Goal: Task Accomplishment & Management: Manage account settings

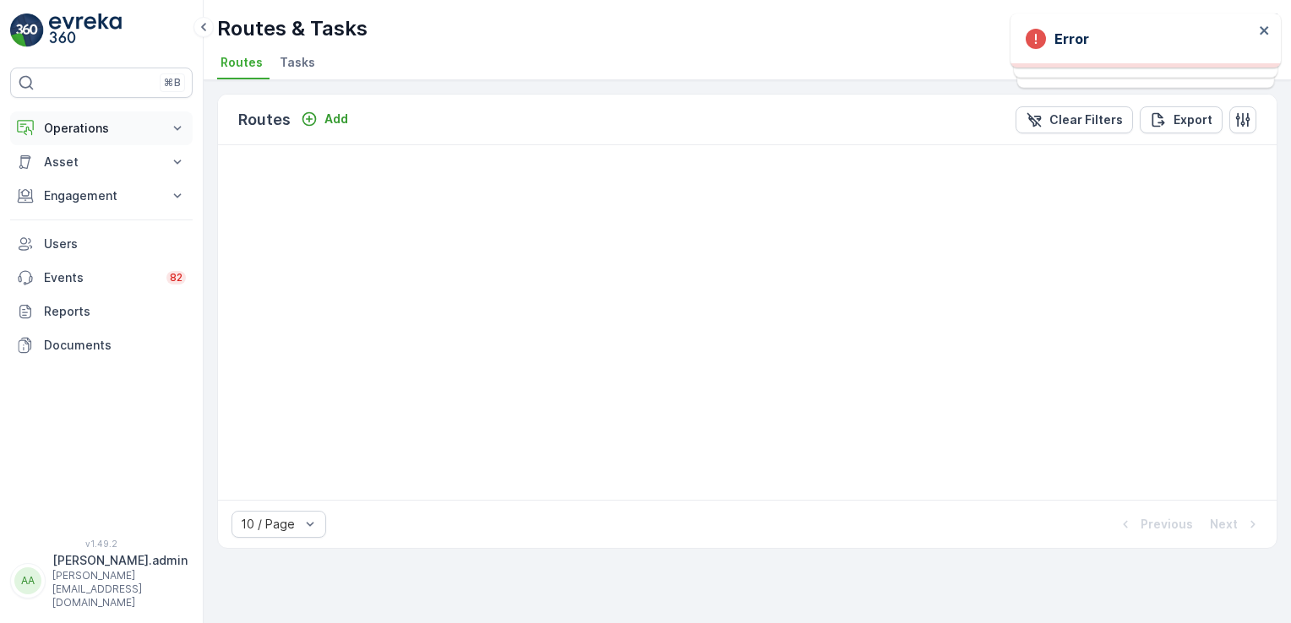
click at [121, 120] on p "Operations" at bounding box center [101, 128] width 115 height 17
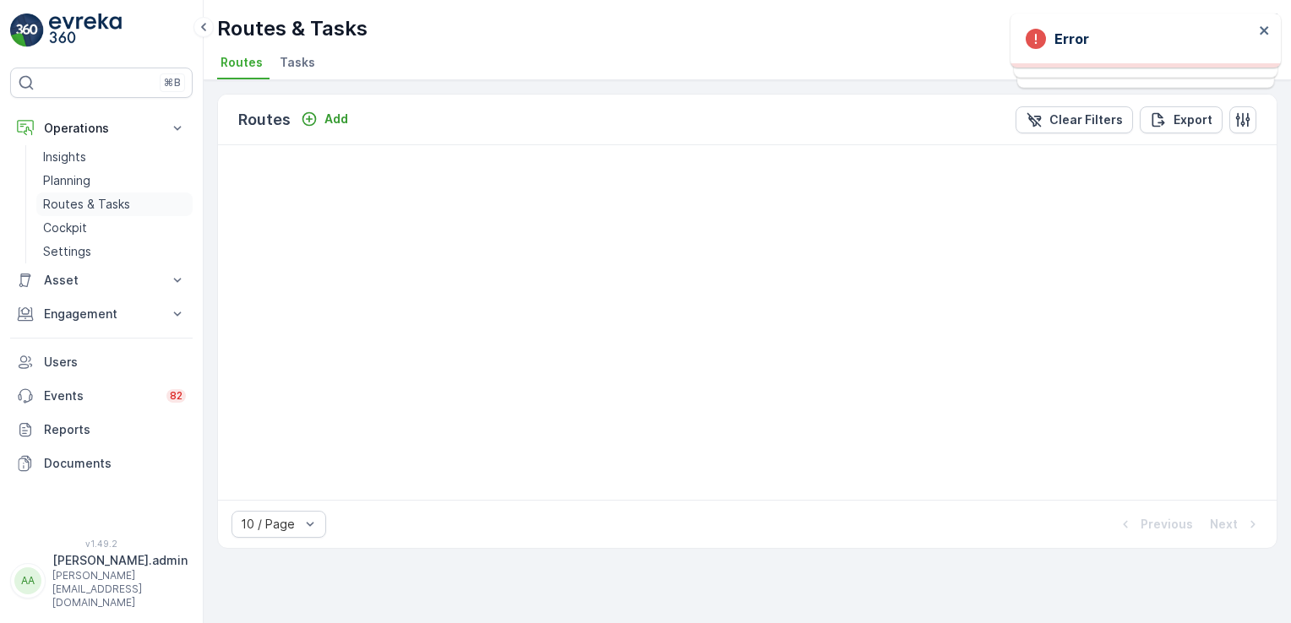
click at [101, 198] on p "Routes & Tasks" at bounding box center [86, 204] width 87 height 17
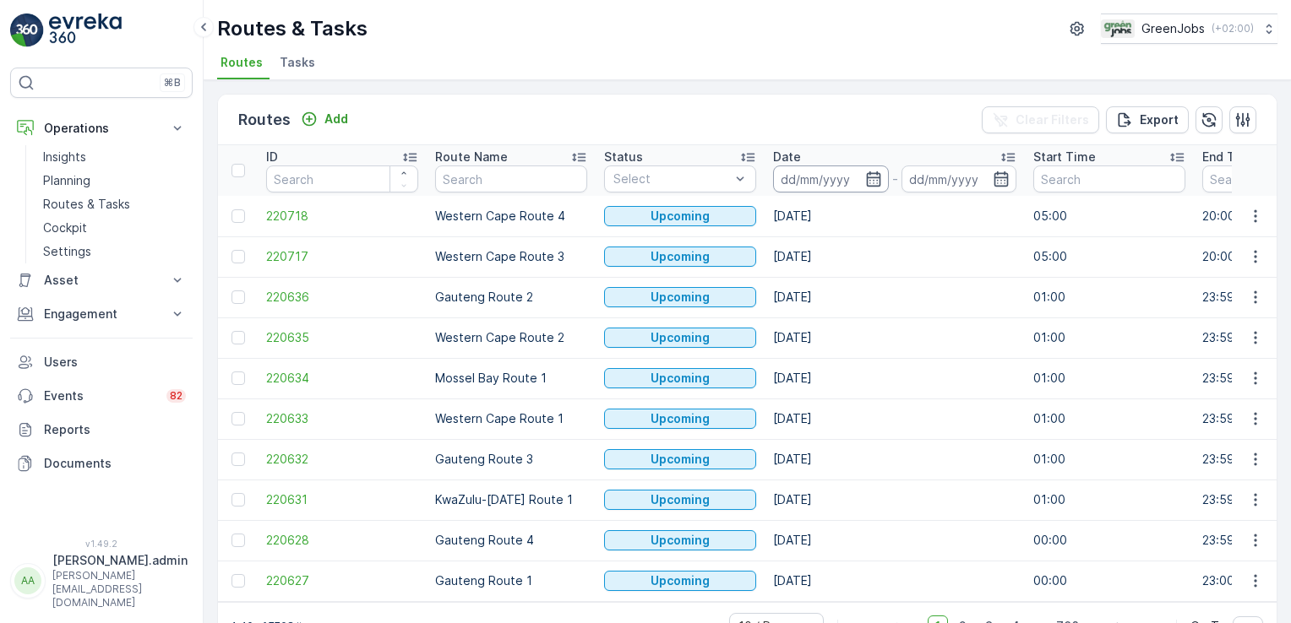
click at [818, 186] on input at bounding box center [831, 179] width 116 height 27
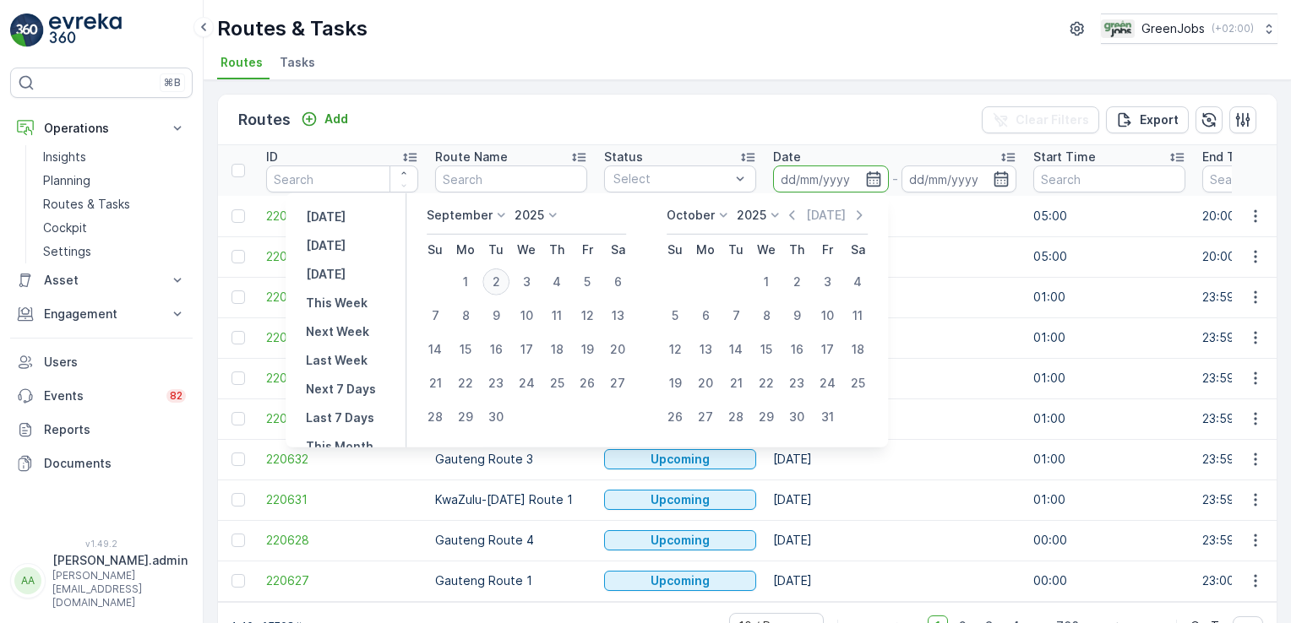
click at [493, 279] on div "2" at bounding box center [495, 282] width 27 height 27
type input "[DATE]"
click at [493, 279] on div "2" at bounding box center [495, 282] width 27 height 27
type input "[DATE]"
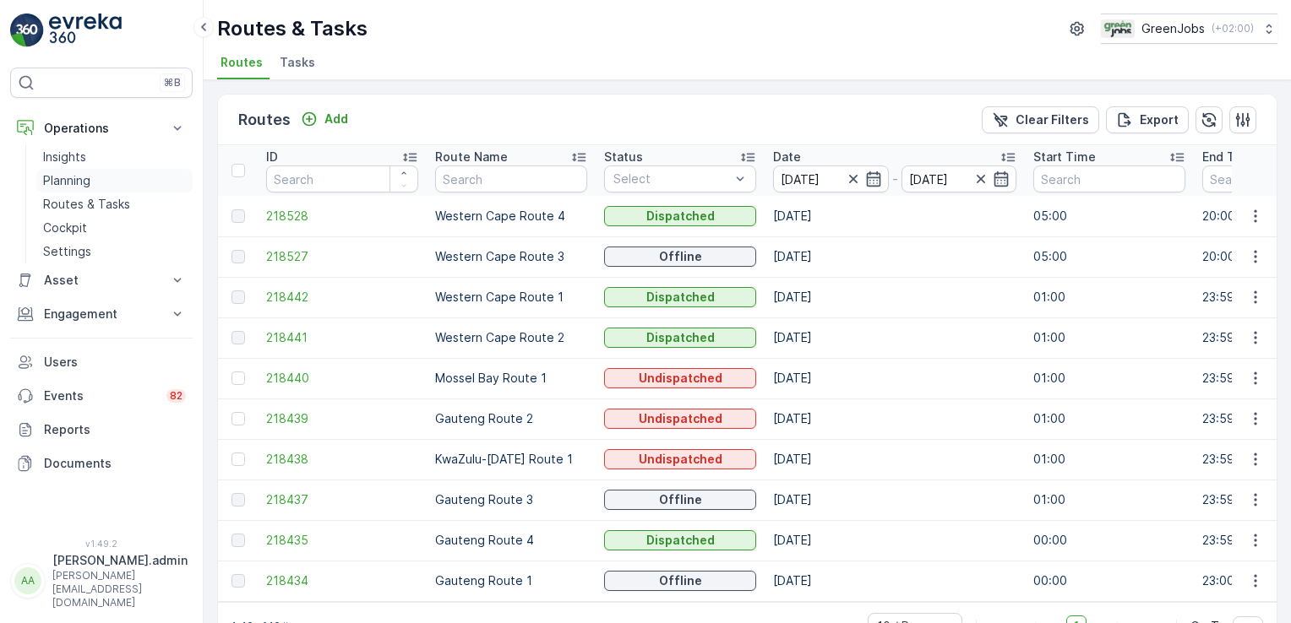
click at [65, 178] on p "Planning" at bounding box center [66, 180] width 47 height 17
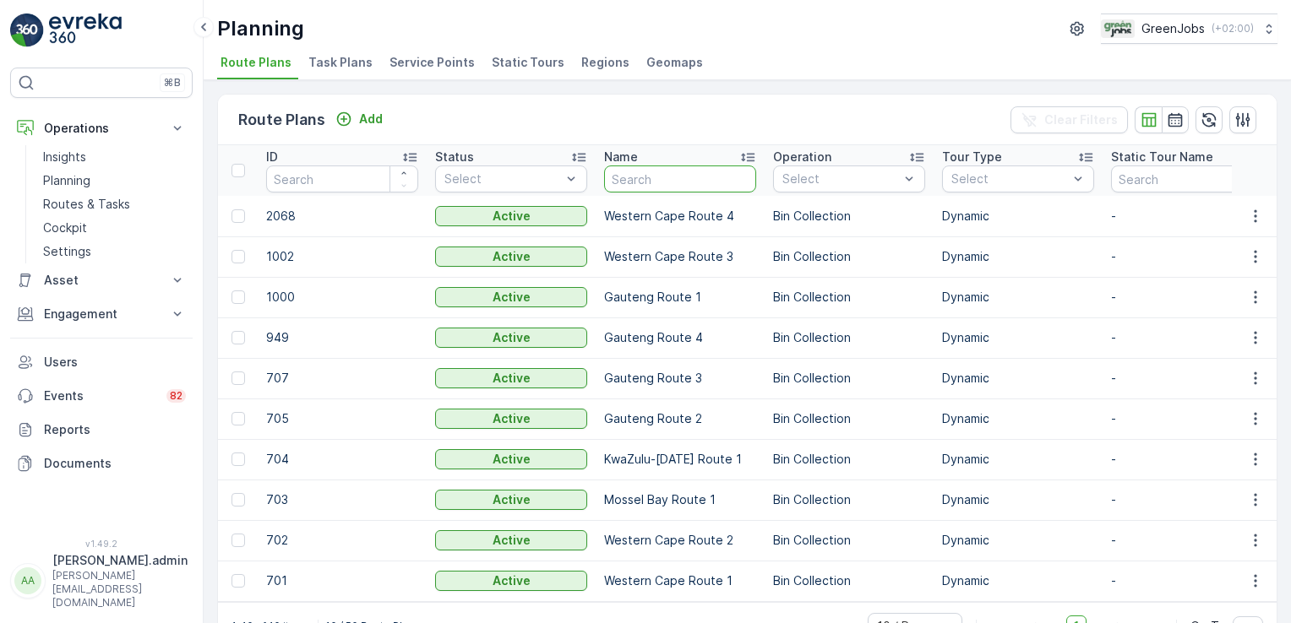
click at [662, 176] on input "text" at bounding box center [680, 179] width 152 height 27
click at [422, 57] on span "Service Points" at bounding box center [431, 62] width 85 height 17
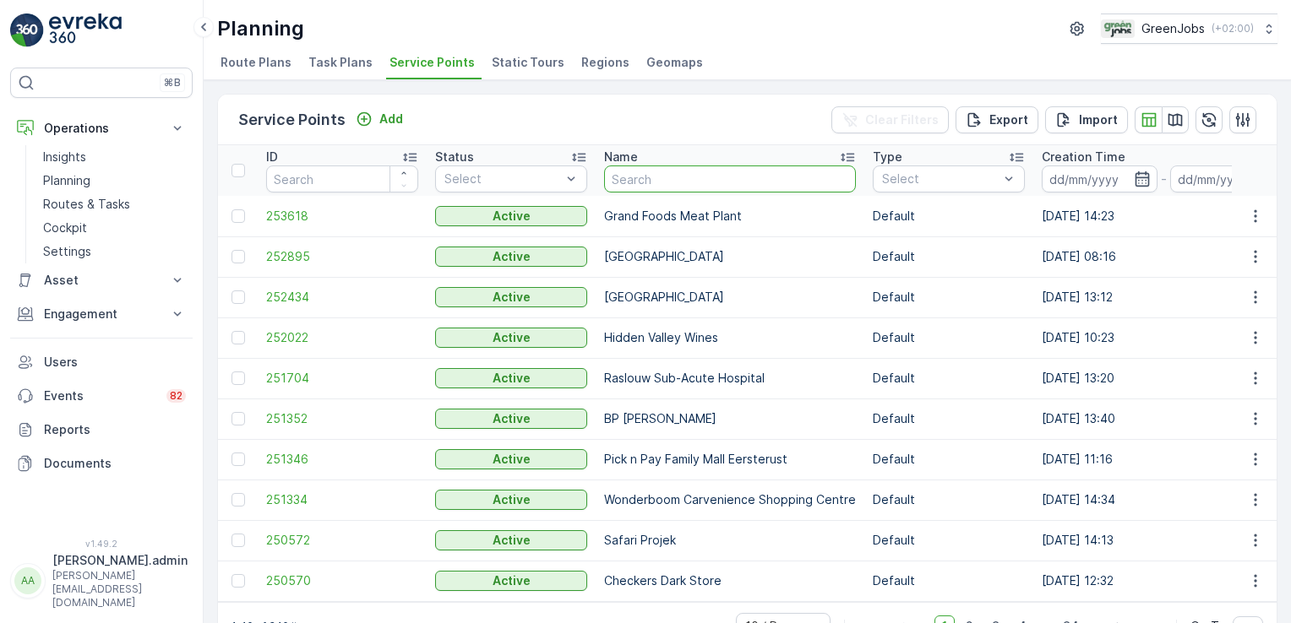
click at [678, 169] on input "text" at bounding box center [730, 179] width 252 height 27
type input "kingsmead"
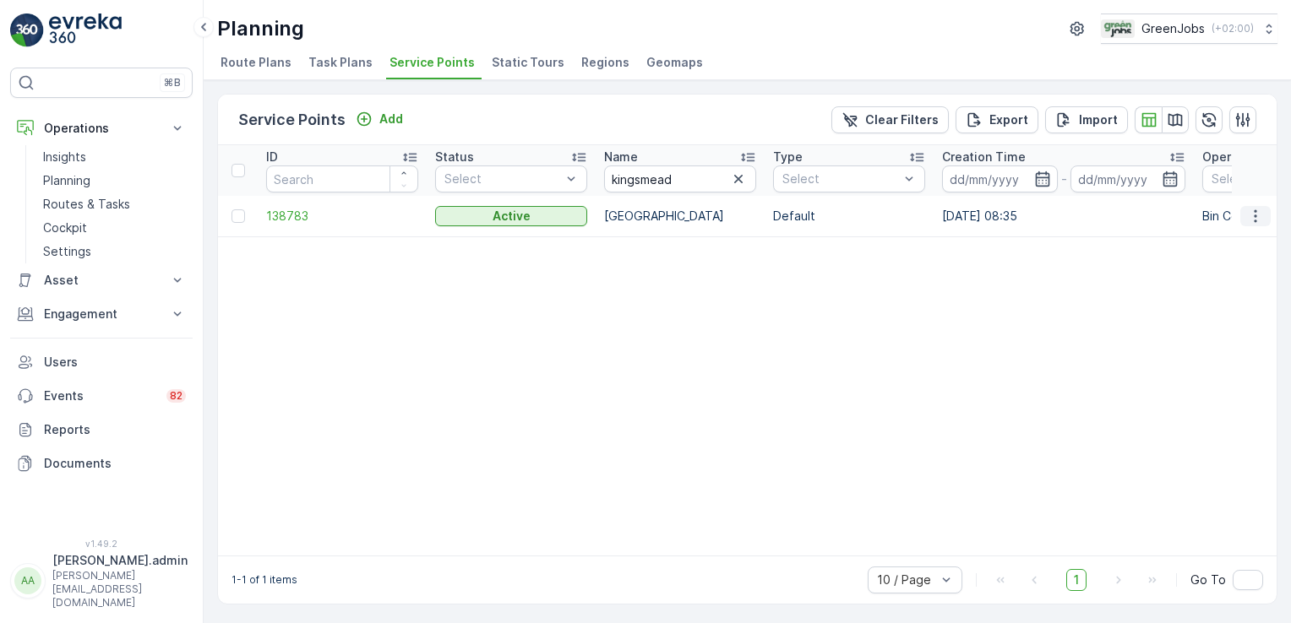
click at [1250, 211] on icon "button" at bounding box center [1255, 216] width 17 height 17
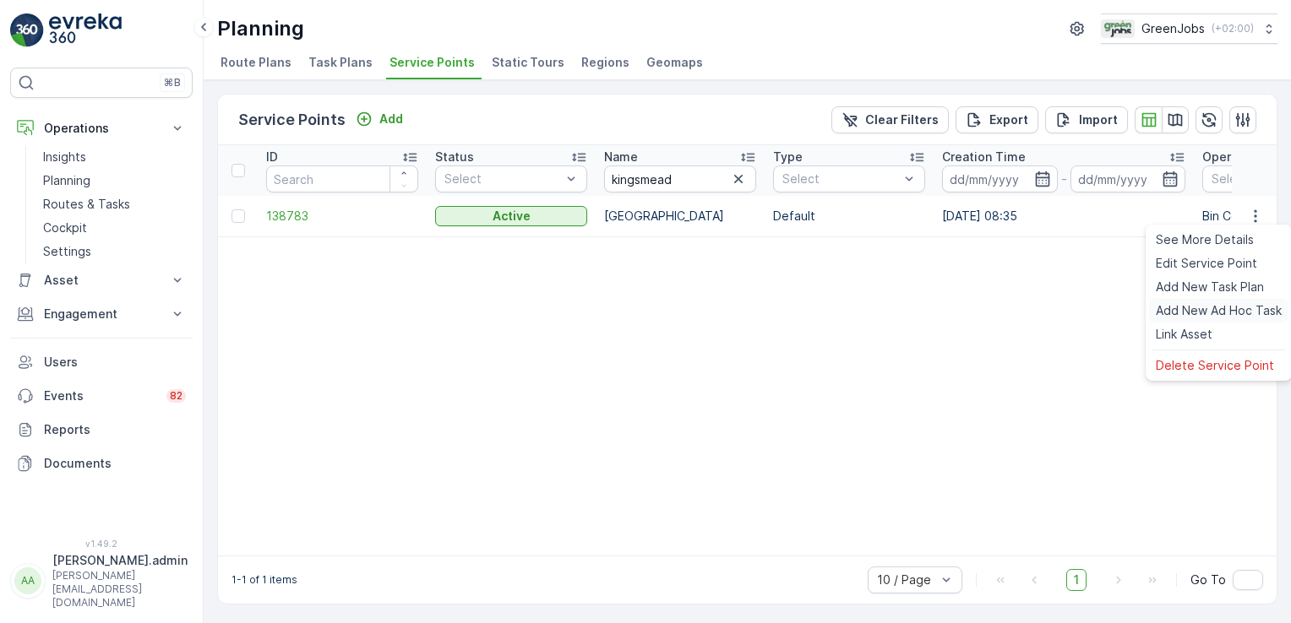
click at [1206, 308] on span "Add New Ad Hoc Task" at bounding box center [1218, 310] width 126 height 17
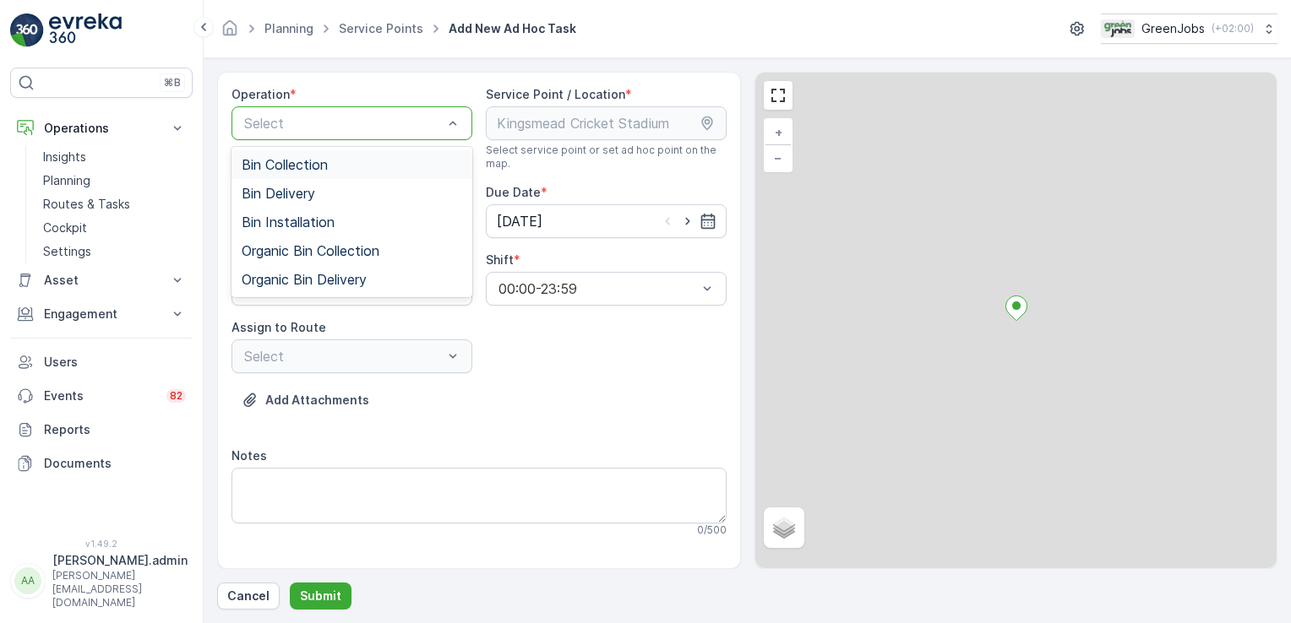
click at [405, 134] on div "Select" at bounding box center [351, 123] width 241 height 34
click at [329, 155] on div "Bin Collection" at bounding box center [351, 164] width 241 height 29
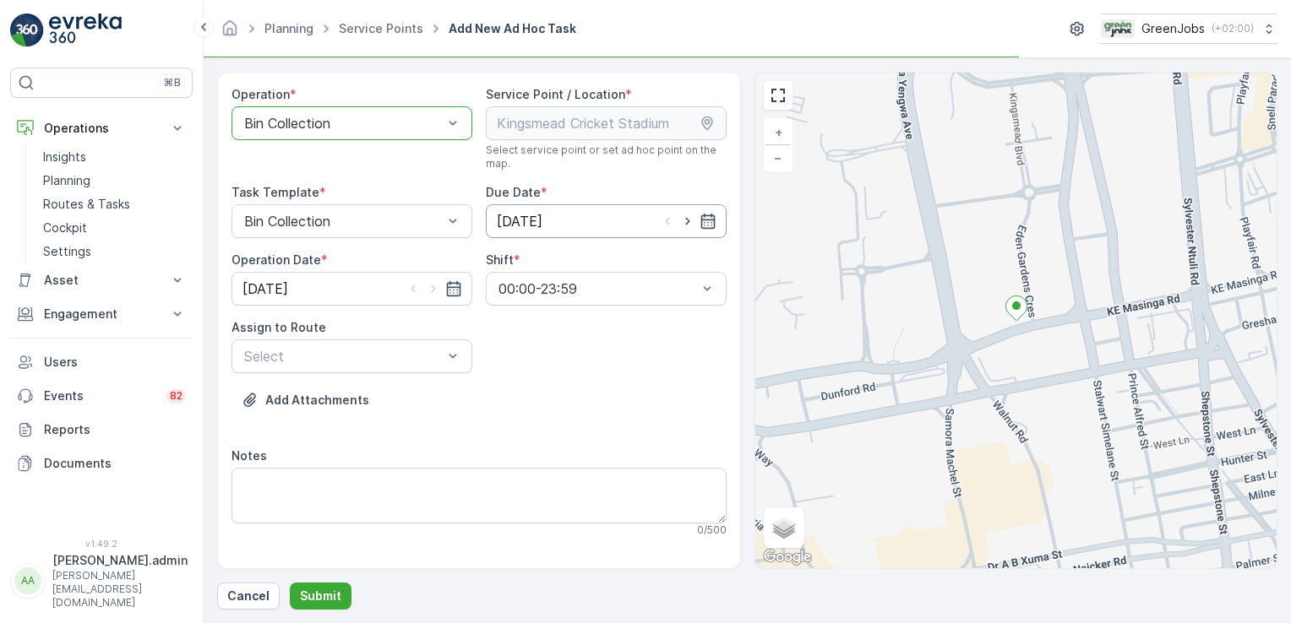
click at [529, 220] on input "[DATE]" at bounding box center [606, 221] width 241 height 34
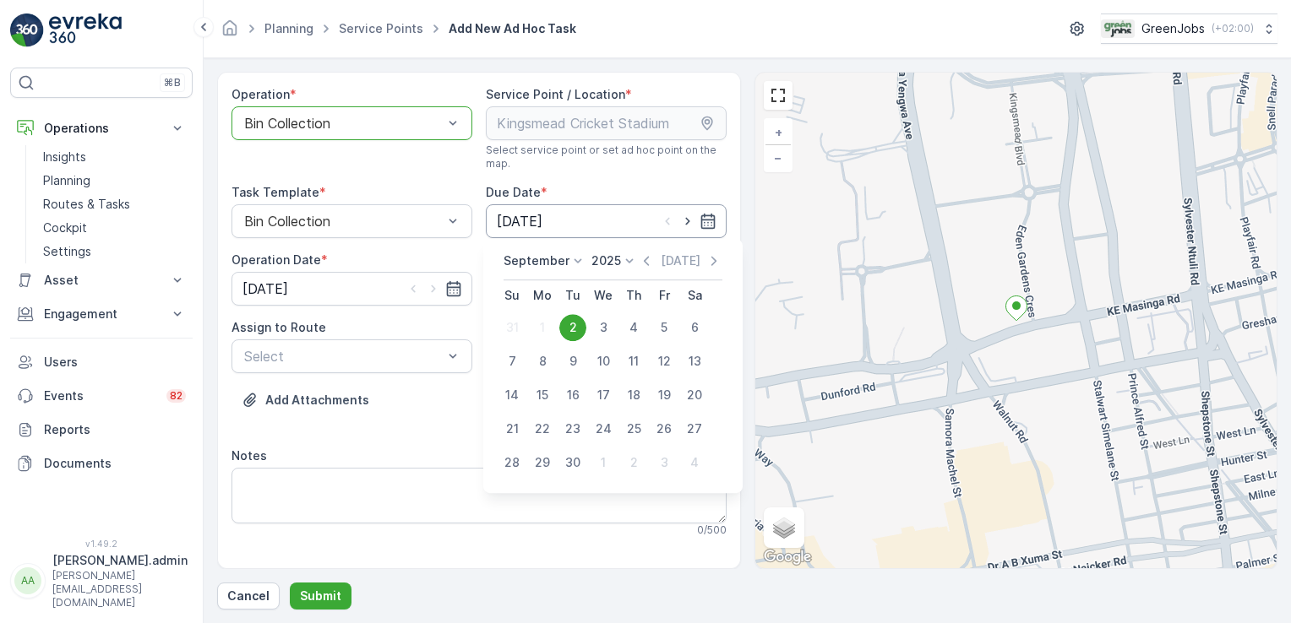
click at [535, 215] on input "[DATE]" at bounding box center [606, 221] width 241 height 34
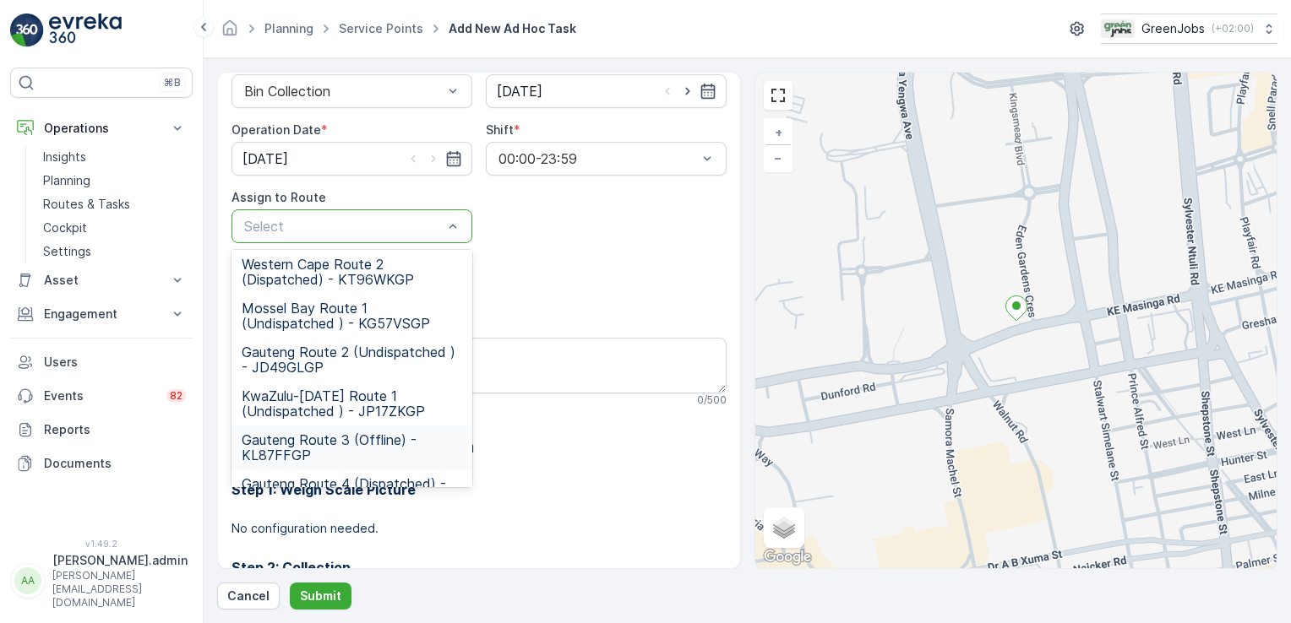
scroll to position [168, 0]
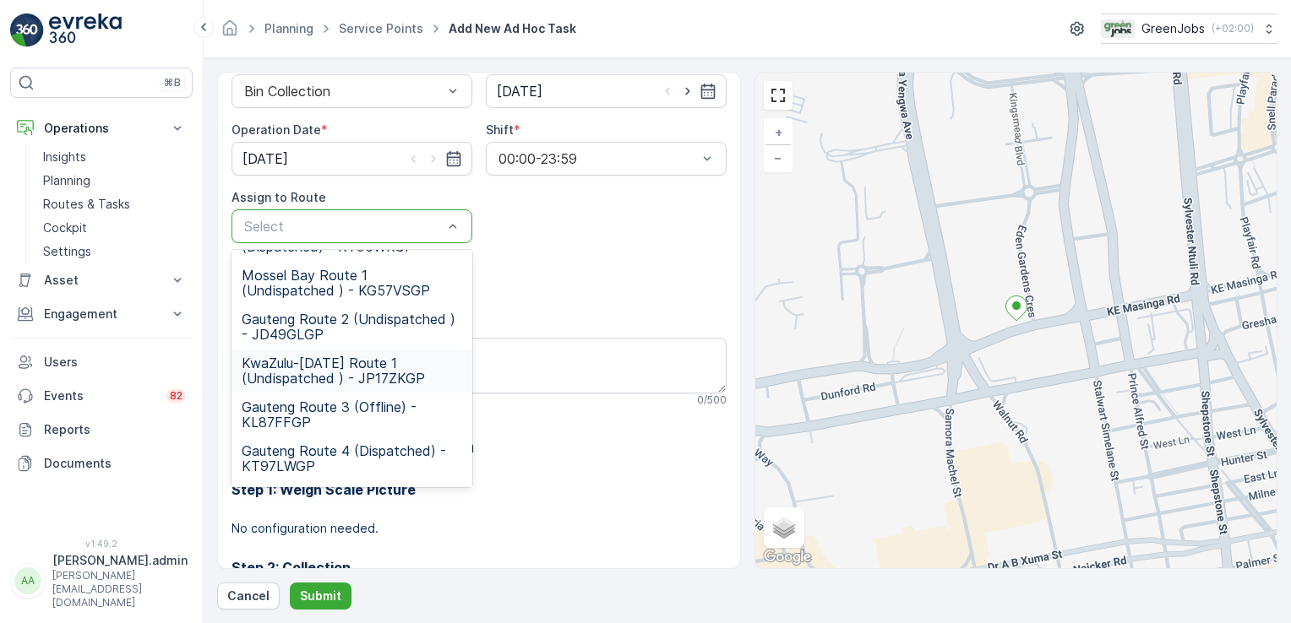
click at [361, 361] on span "KwaZulu-[DATE] Route 1 (Undispatched ) - JP17ZKGP" at bounding box center [352, 371] width 220 height 30
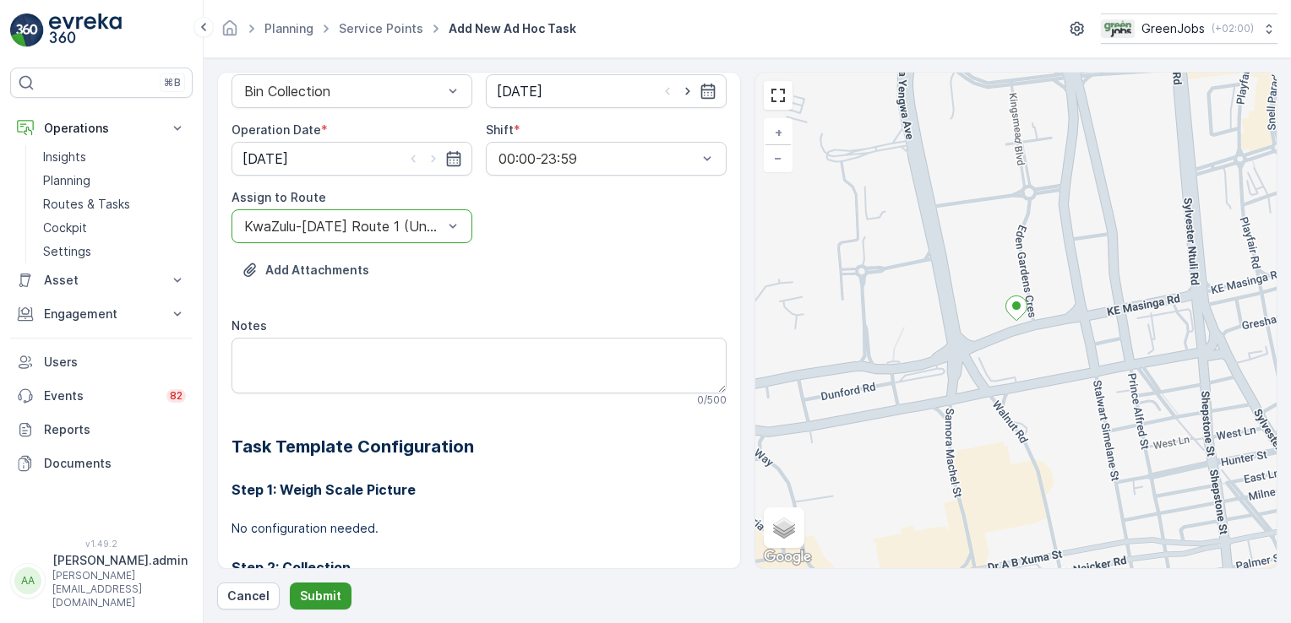
click at [327, 595] on p "Submit" at bounding box center [320, 596] width 41 height 17
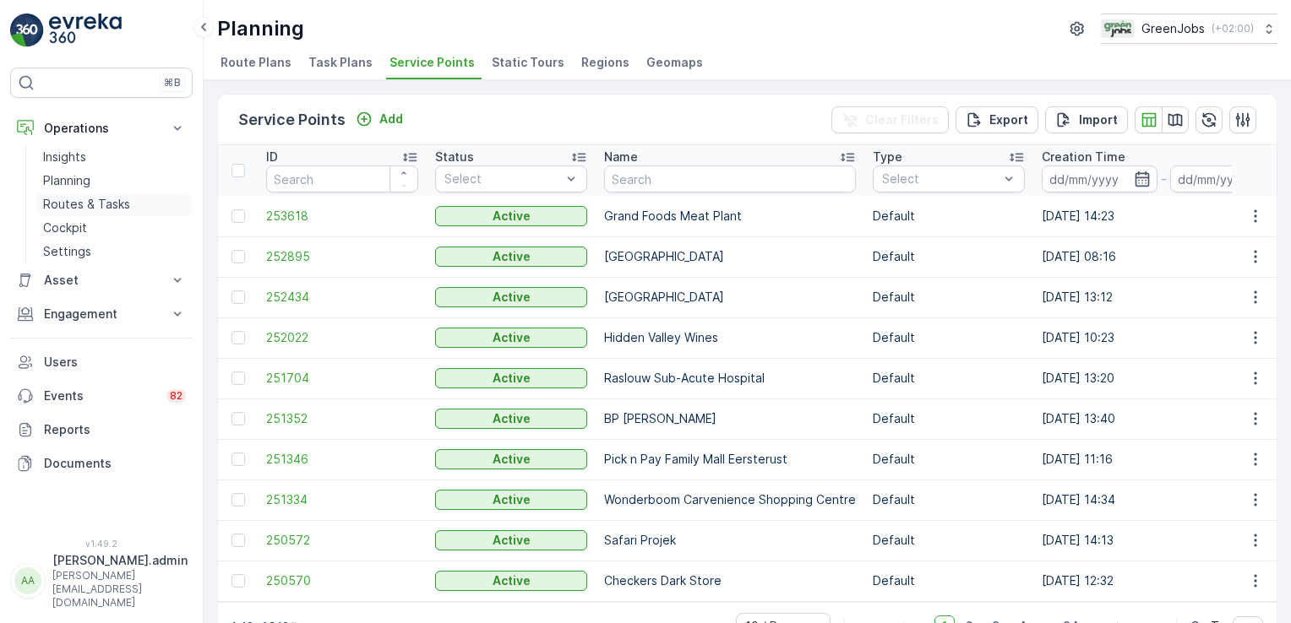
click at [94, 207] on p "Routes & Tasks" at bounding box center [86, 204] width 87 height 17
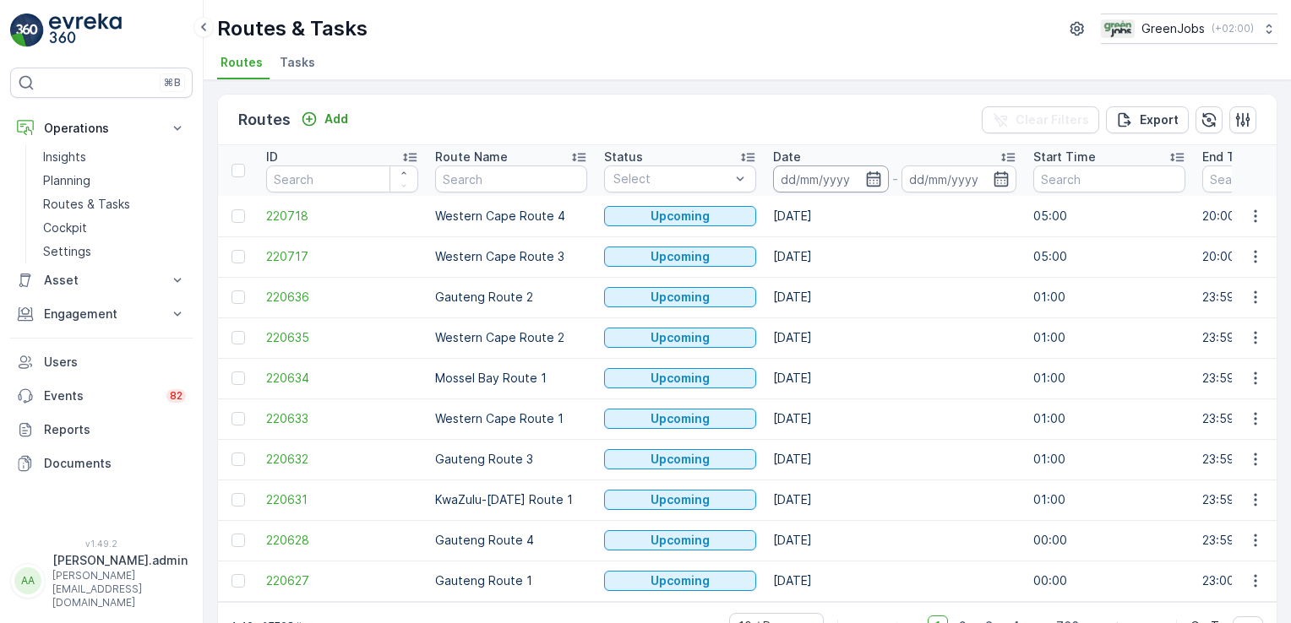
click at [797, 177] on input at bounding box center [831, 179] width 116 height 27
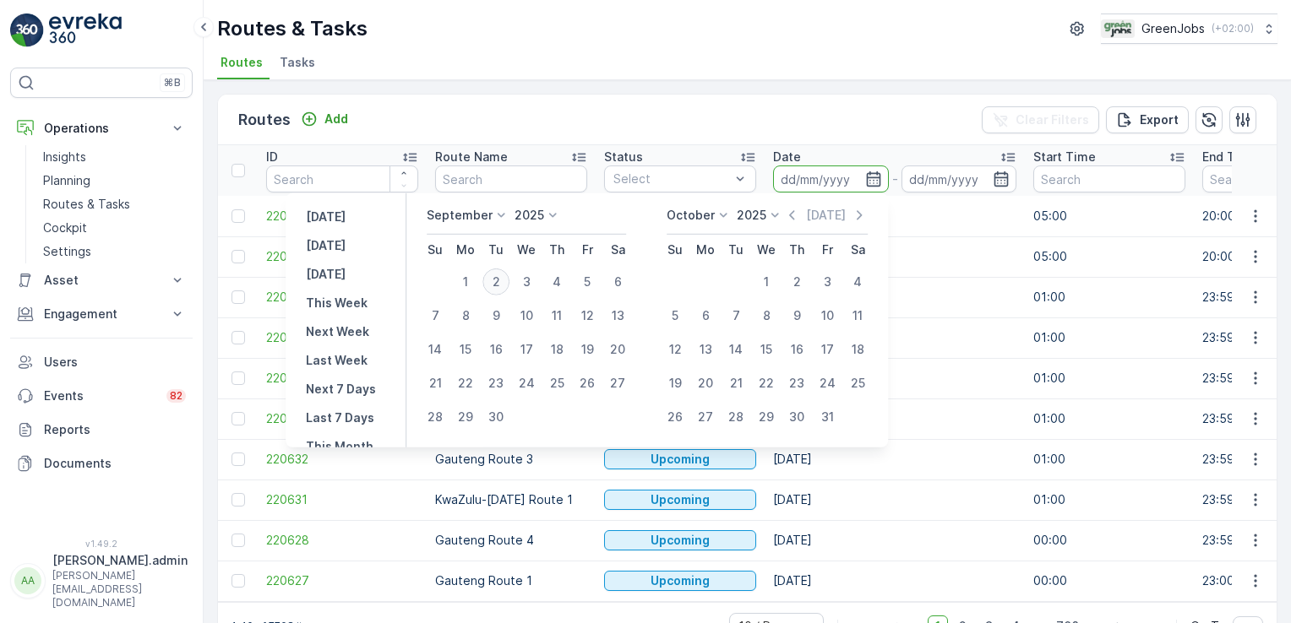
click at [497, 284] on div "2" at bounding box center [495, 282] width 27 height 27
type input "[DATE]"
click at [497, 283] on div "2" at bounding box center [495, 282] width 27 height 27
type input "[DATE]"
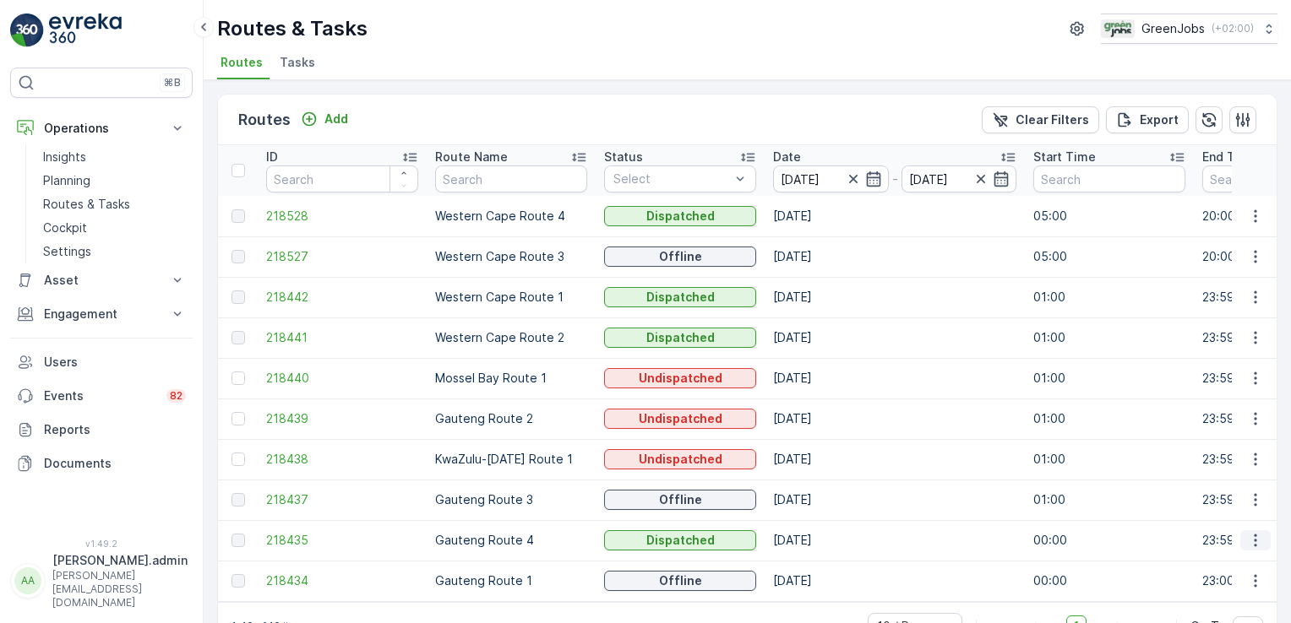
click at [1256, 536] on icon "button" at bounding box center [1255, 540] width 17 height 17
click at [1239, 468] on span "See More Details" at bounding box center [1215, 466] width 98 height 17
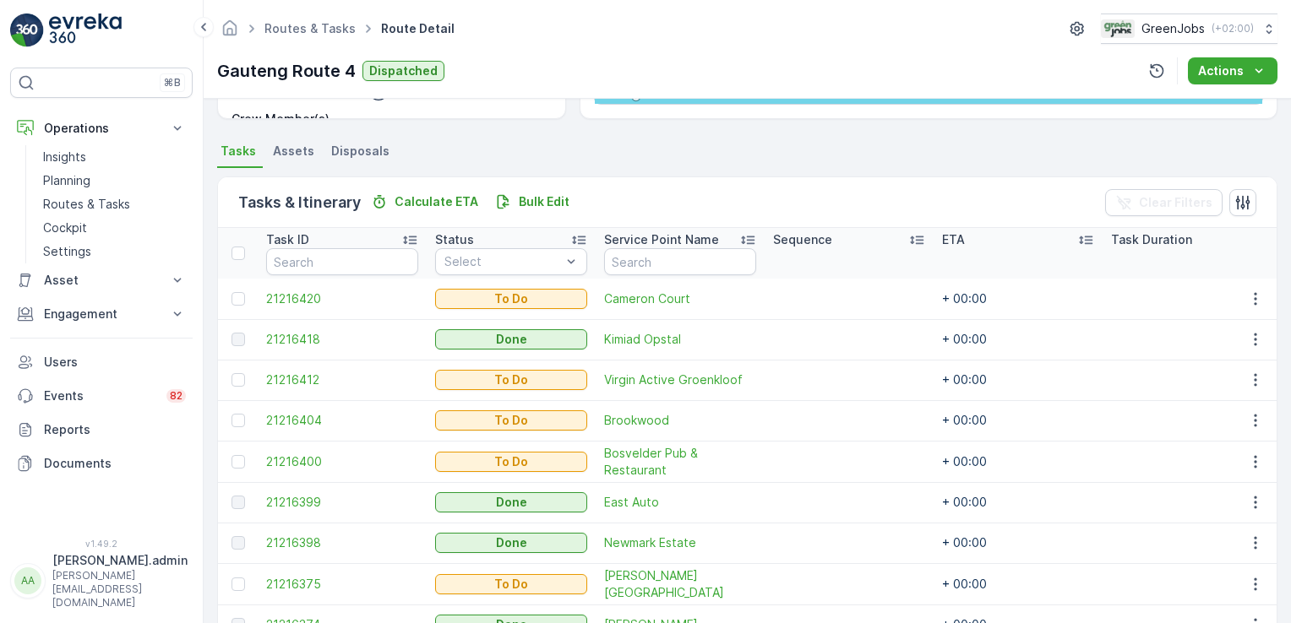
scroll to position [439, 0]
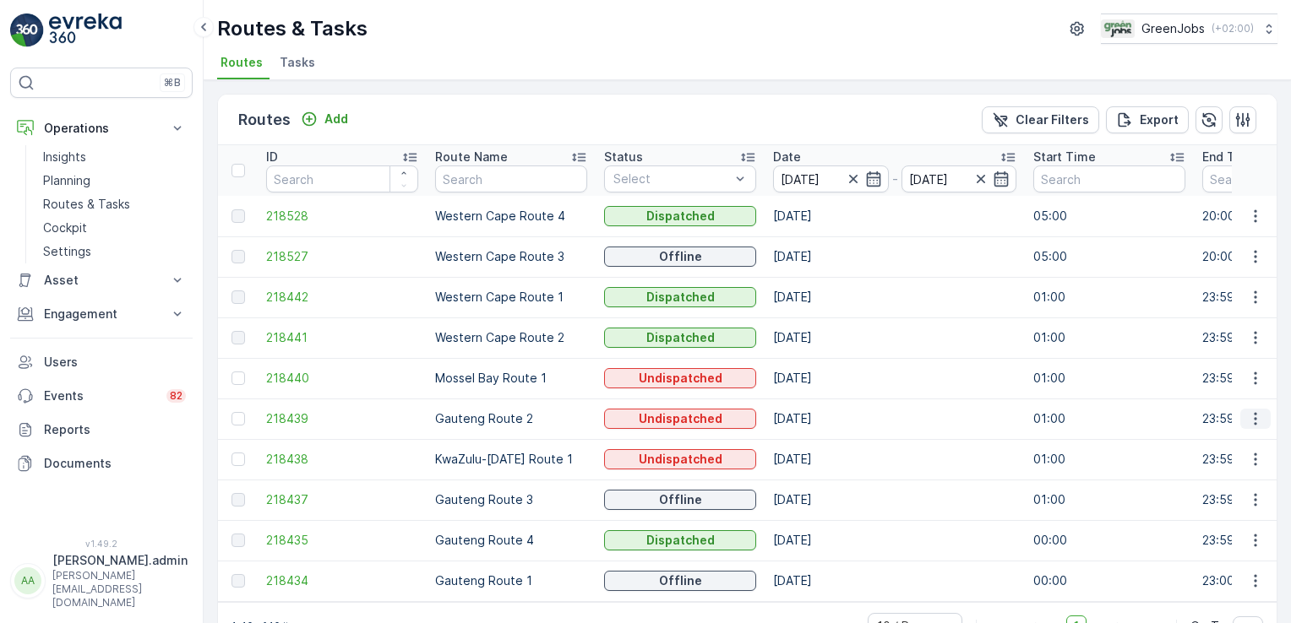
drag, startPoint x: 1256, startPoint y: 415, endPoint x: 1249, endPoint y: 424, distance: 11.5
click at [1255, 416] on icon "button" at bounding box center [1255, 418] width 17 height 17
click at [1241, 441] on span "See More Details" at bounding box center [1215, 442] width 98 height 17
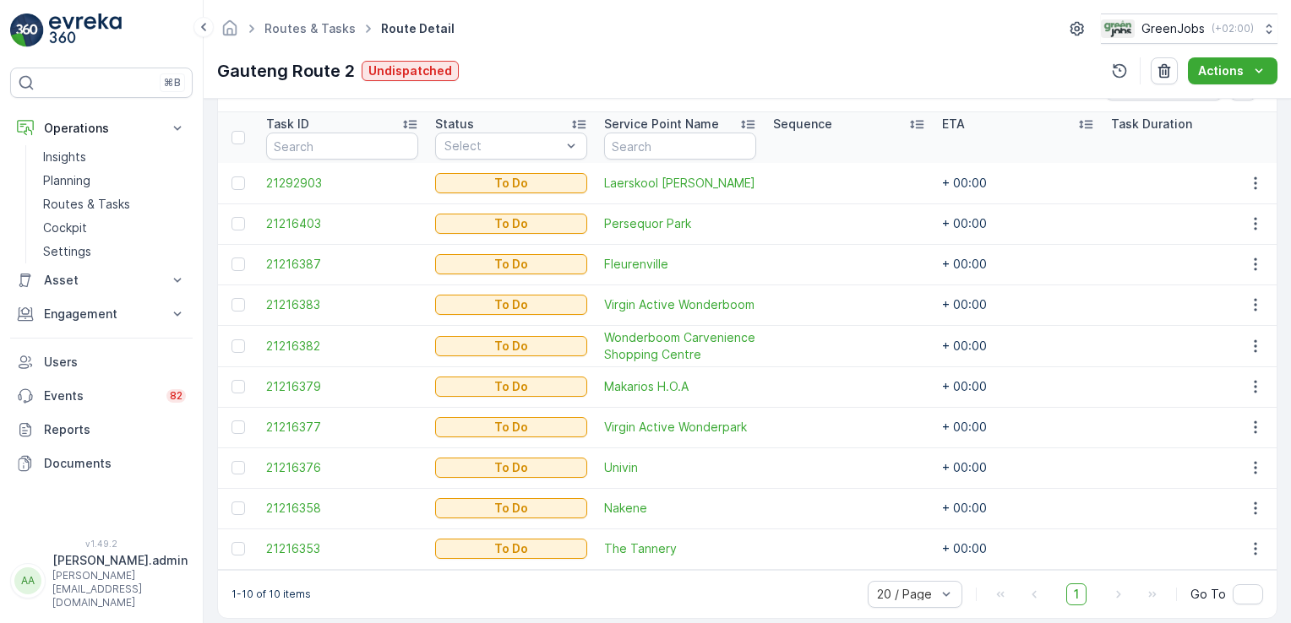
scroll to position [448, 0]
click at [235, 177] on div at bounding box center [238, 182] width 14 height 14
click at [231, 175] on input "checkbox" at bounding box center [231, 175] width 0 height 0
click at [236, 218] on div at bounding box center [238, 222] width 14 height 14
click at [231, 215] on input "checkbox" at bounding box center [231, 215] width 0 height 0
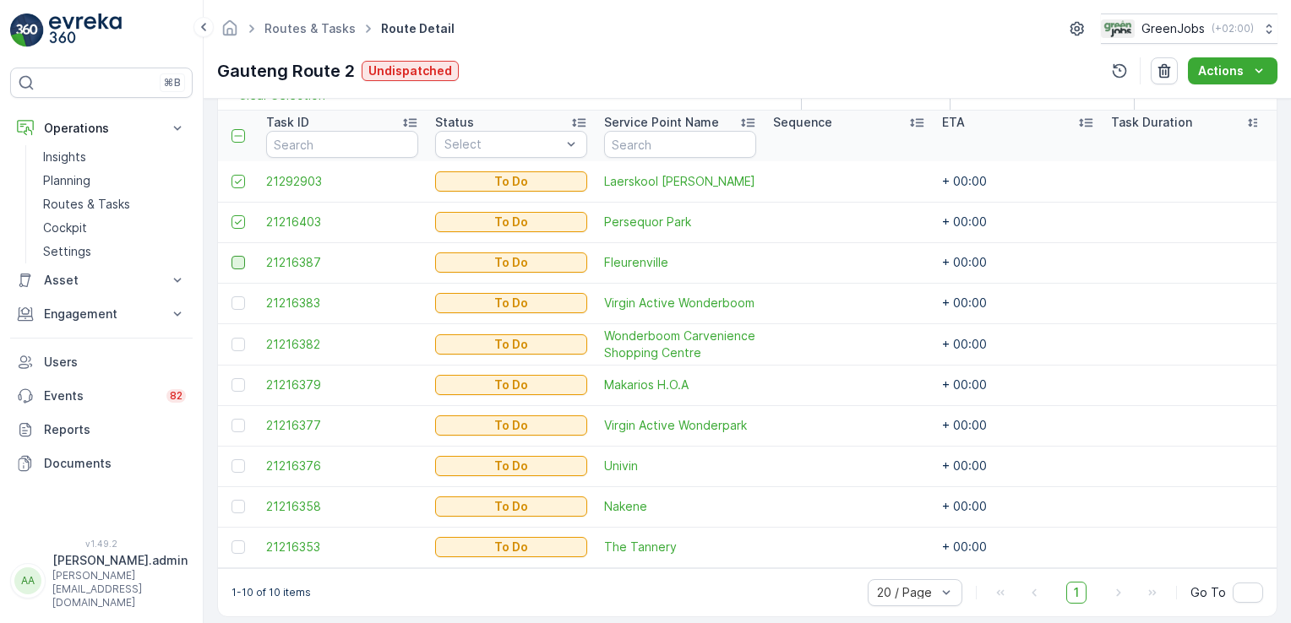
click at [239, 258] on div at bounding box center [238, 263] width 14 height 14
click at [231, 256] on input "checkbox" at bounding box center [231, 256] width 0 height 0
click at [236, 344] on div at bounding box center [238, 345] width 14 height 14
click at [231, 338] on input "checkbox" at bounding box center [231, 338] width 0 height 0
click at [240, 463] on div at bounding box center [238, 466] width 14 height 14
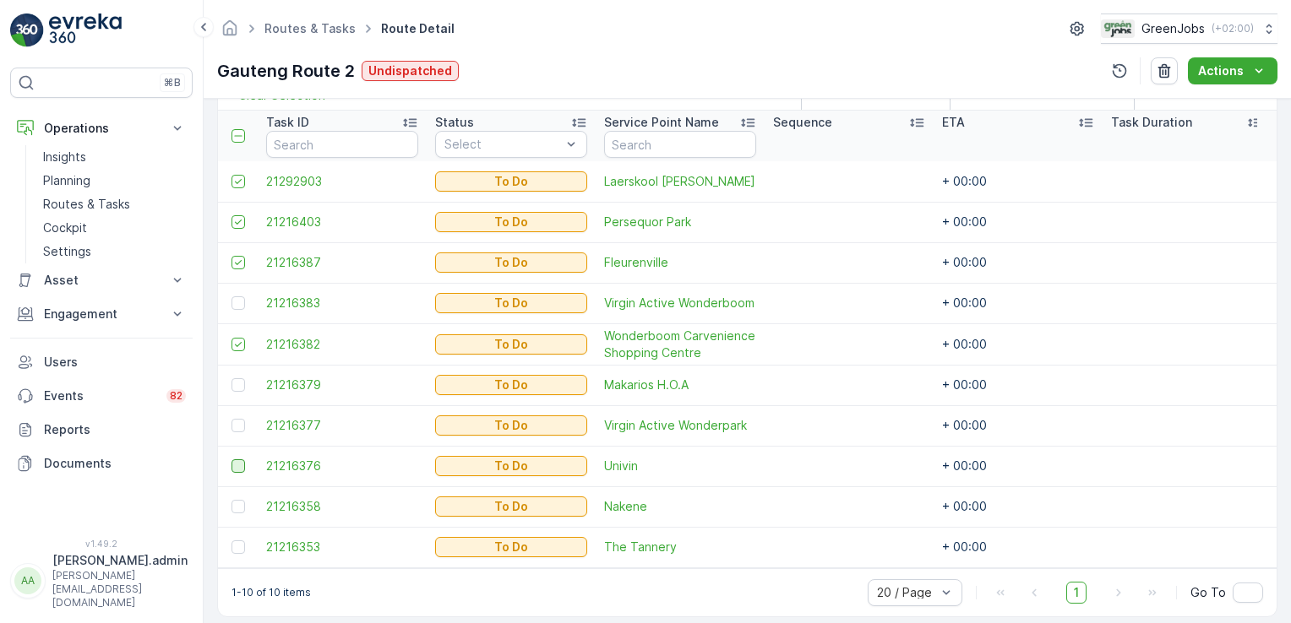
click at [231, 459] on input "checkbox" at bounding box center [231, 459] width 0 height 0
click at [238, 541] on div at bounding box center [238, 548] width 14 height 14
click at [231, 541] on input "checkbox" at bounding box center [231, 541] width 0 height 0
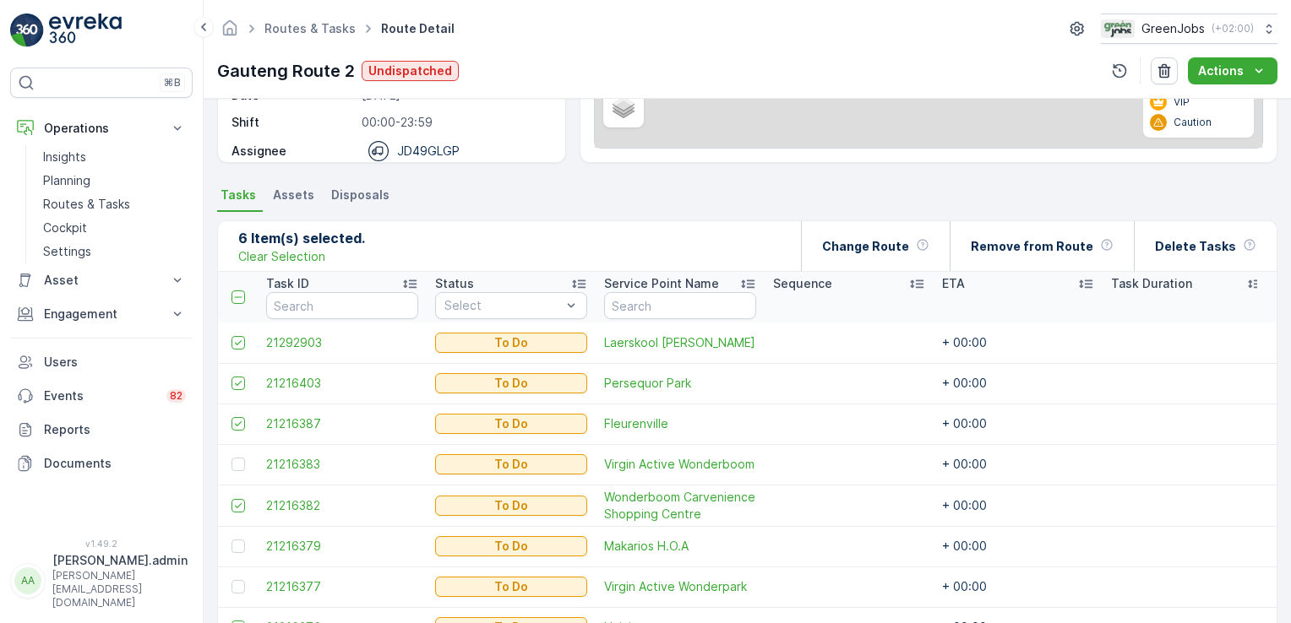
scroll to position [279, 0]
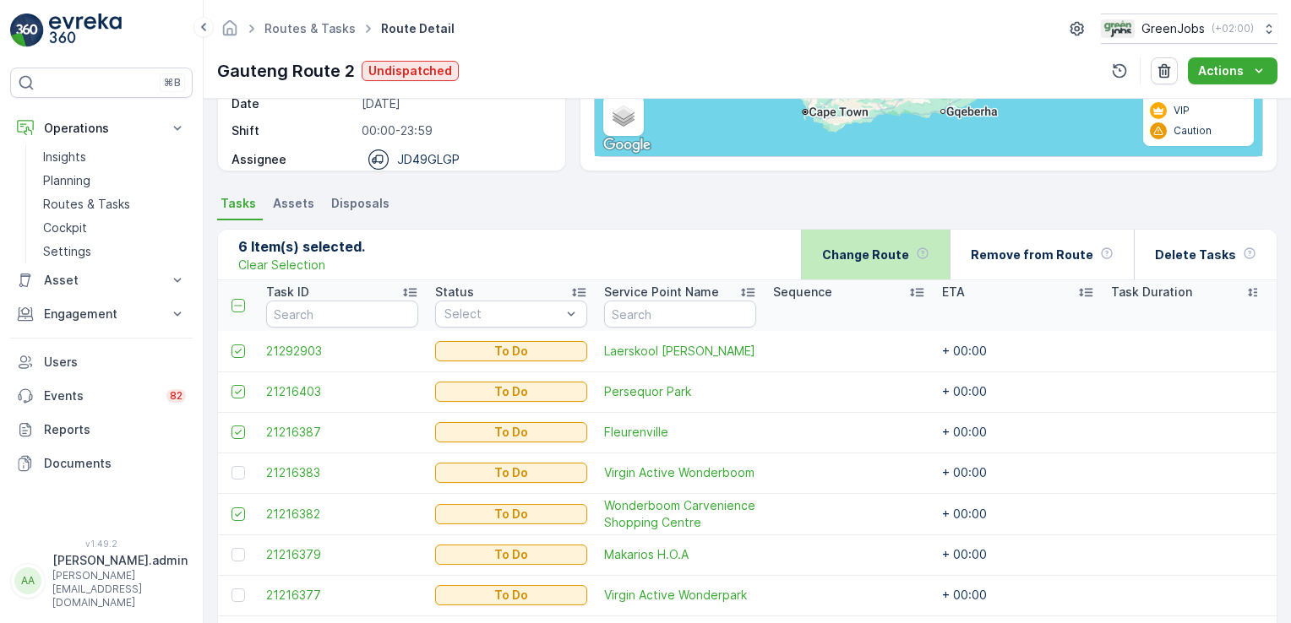
click at [852, 255] on p "Change Route" at bounding box center [865, 255] width 87 height 17
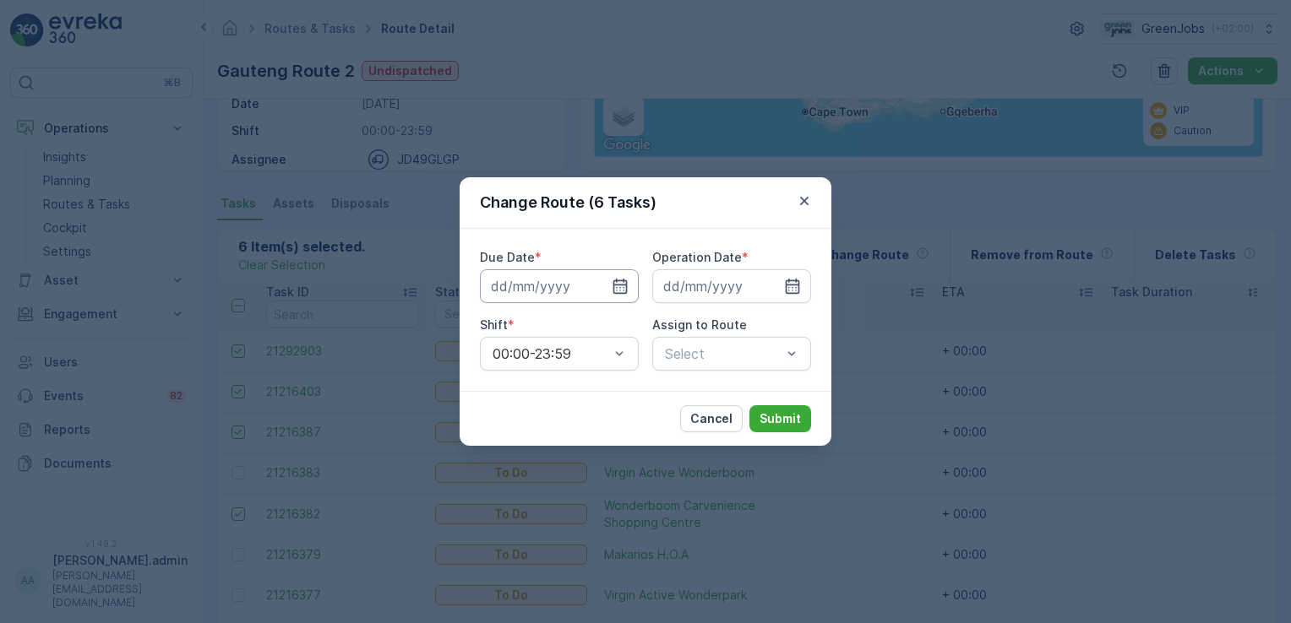
click at [563, 285] on input at bounding box center [559, 286] width 159 height 34
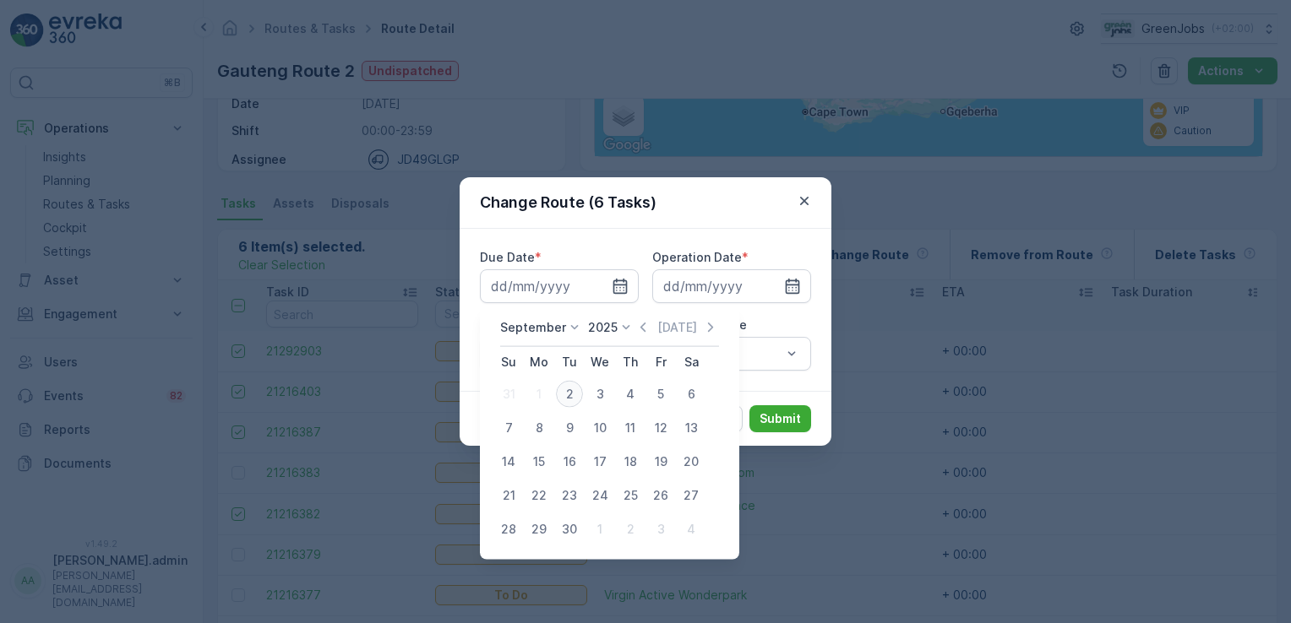
click at [568, 387] on div "2" at bounding box center [569, 394] width 27 height 27
type input "[DATE]"
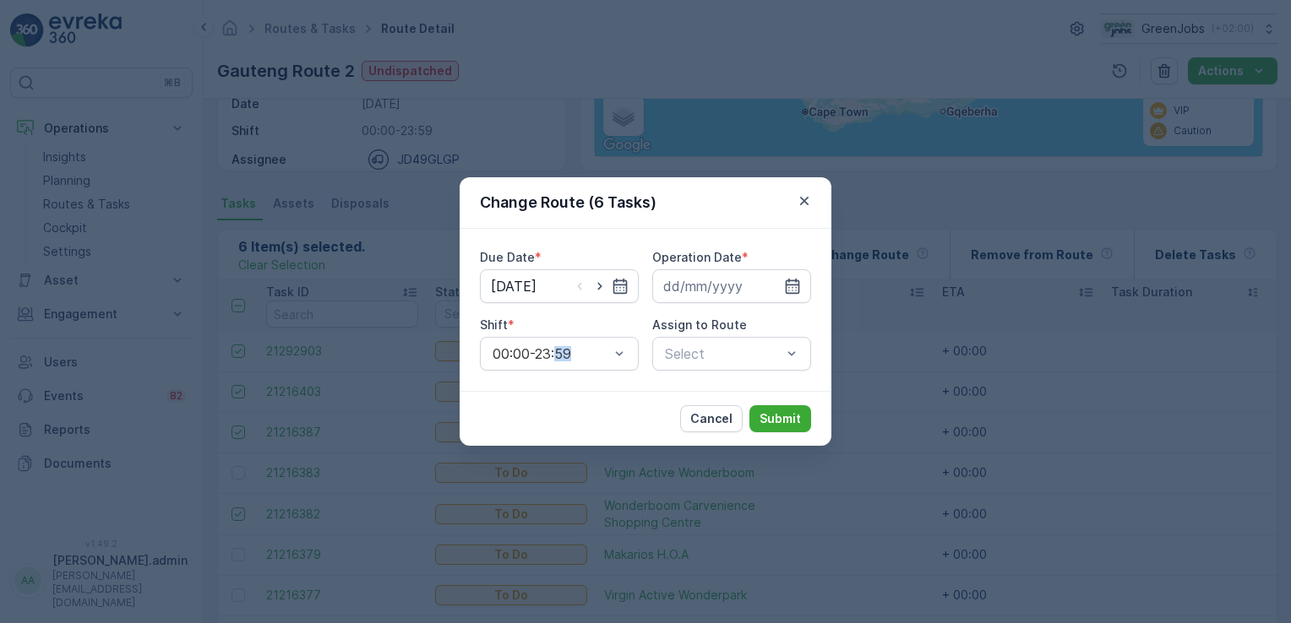
click at [568, 387] on div "Due Date * [DATE] Operation Date * Shift * 00:00-23:59 Assign to Route Select" at bounding box center [645, 310] width 372 height 162
click at [698, 280] on input at bounding box center [731, 286] width 159 height 34
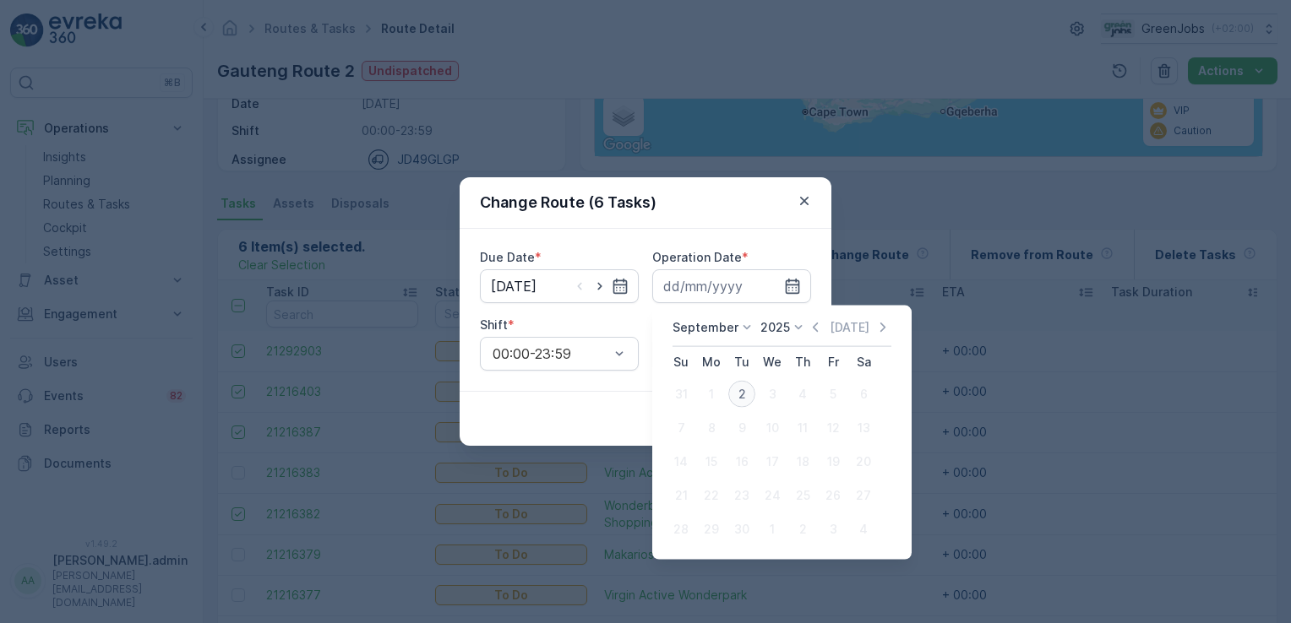
click at [740, 384] on div "2" at bounding box center [741, 394] width 27 height 27
type input "[DATE]"
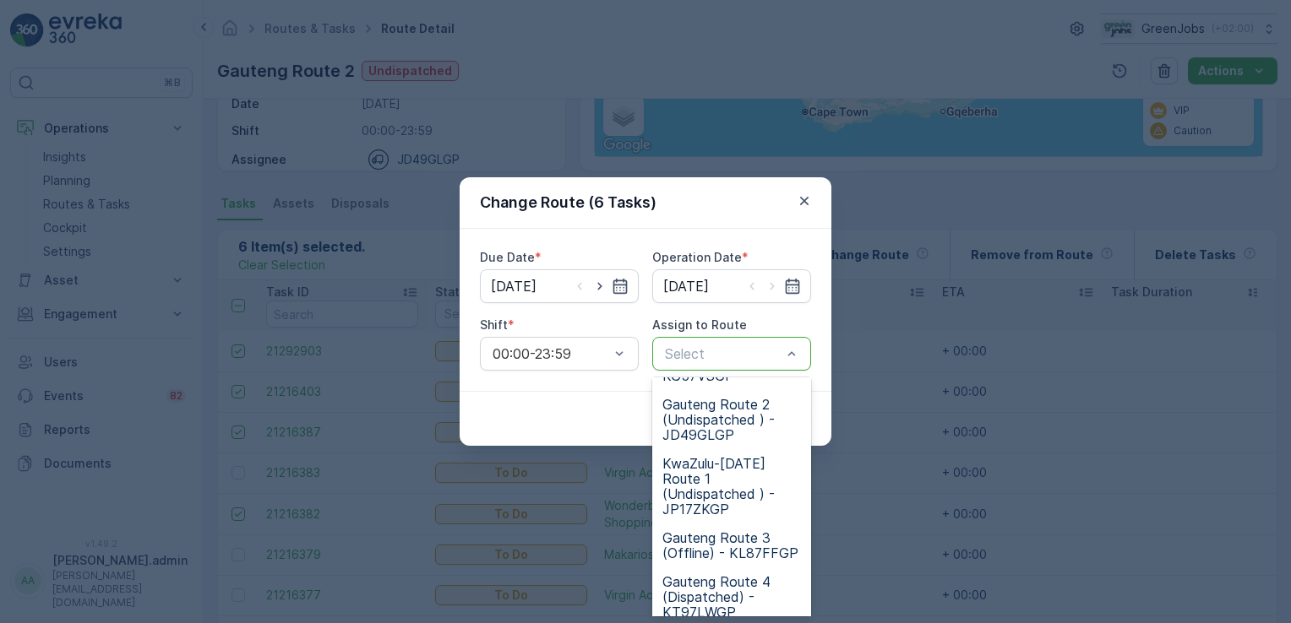
scroll to position [412, 0]
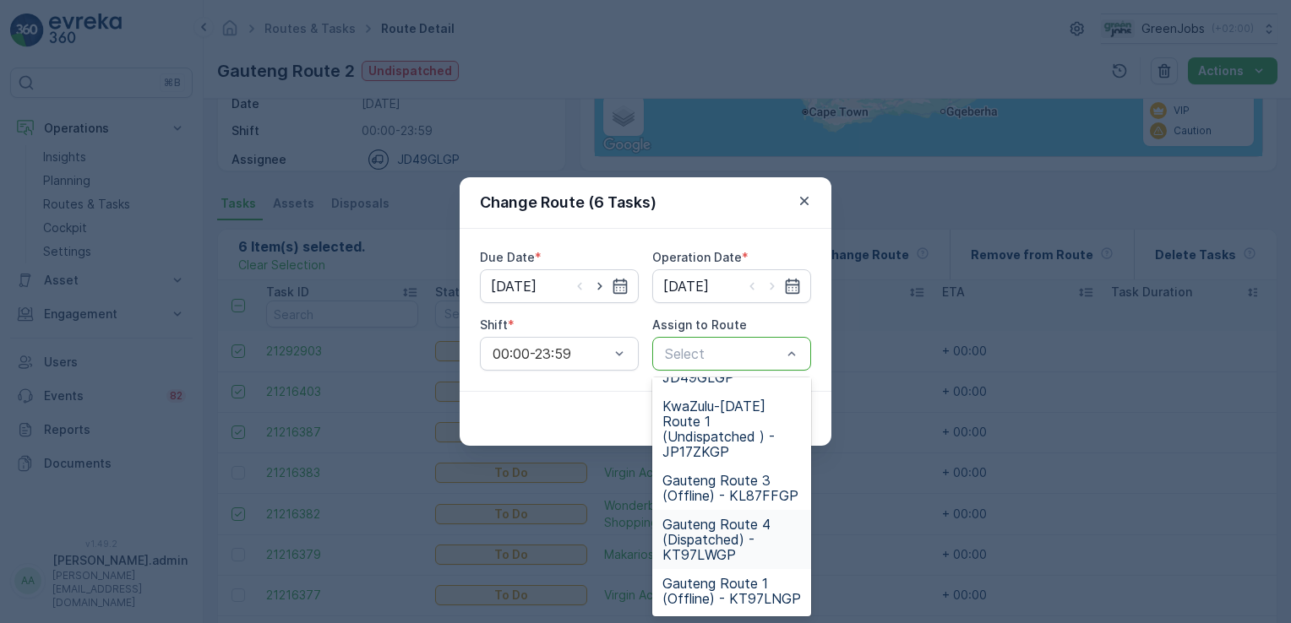
click at [704, 518] on span "Gauteng Route 4 (Dispatched) - KT97LWGP" at bounding box center [731, 540] width 139 height 46
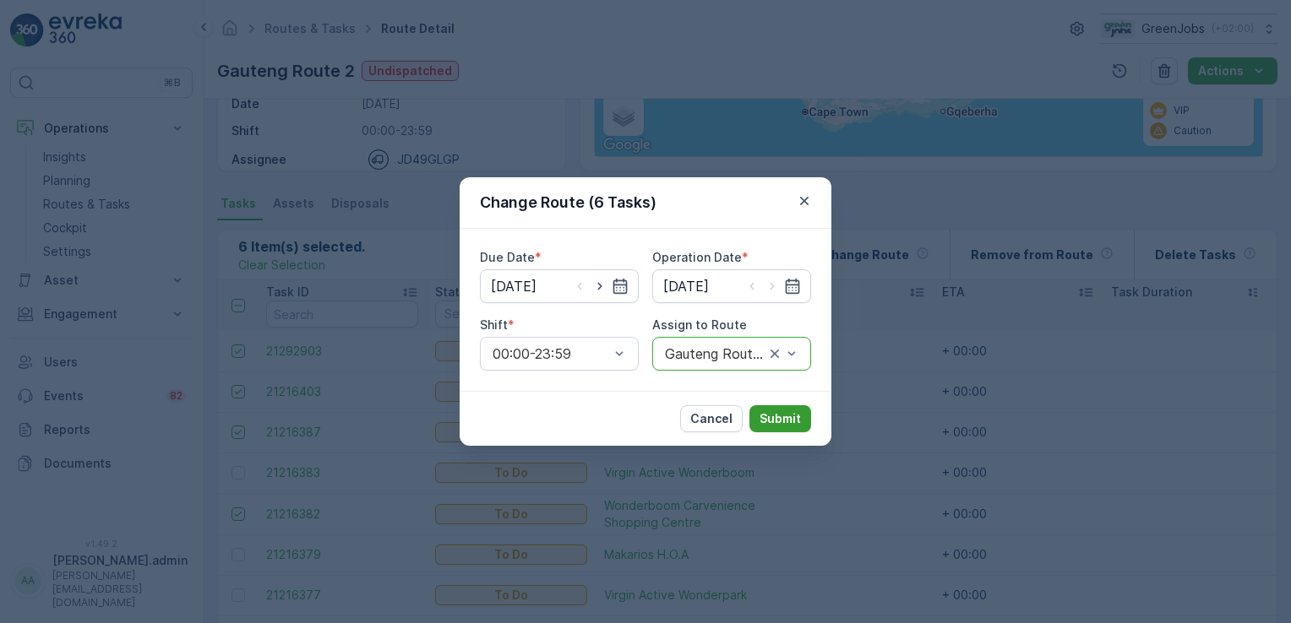
click at [793, 412] on p "Submit" at bounding box center [779, 418] width 41 height 17
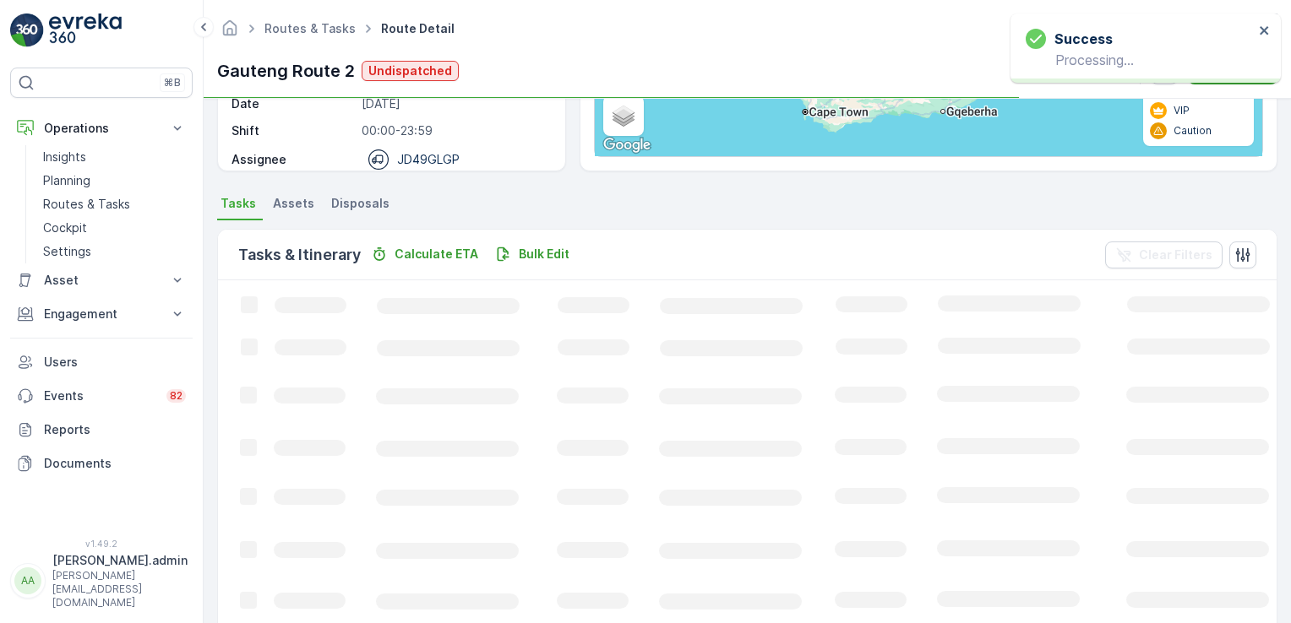
scroll to position [247, 0]
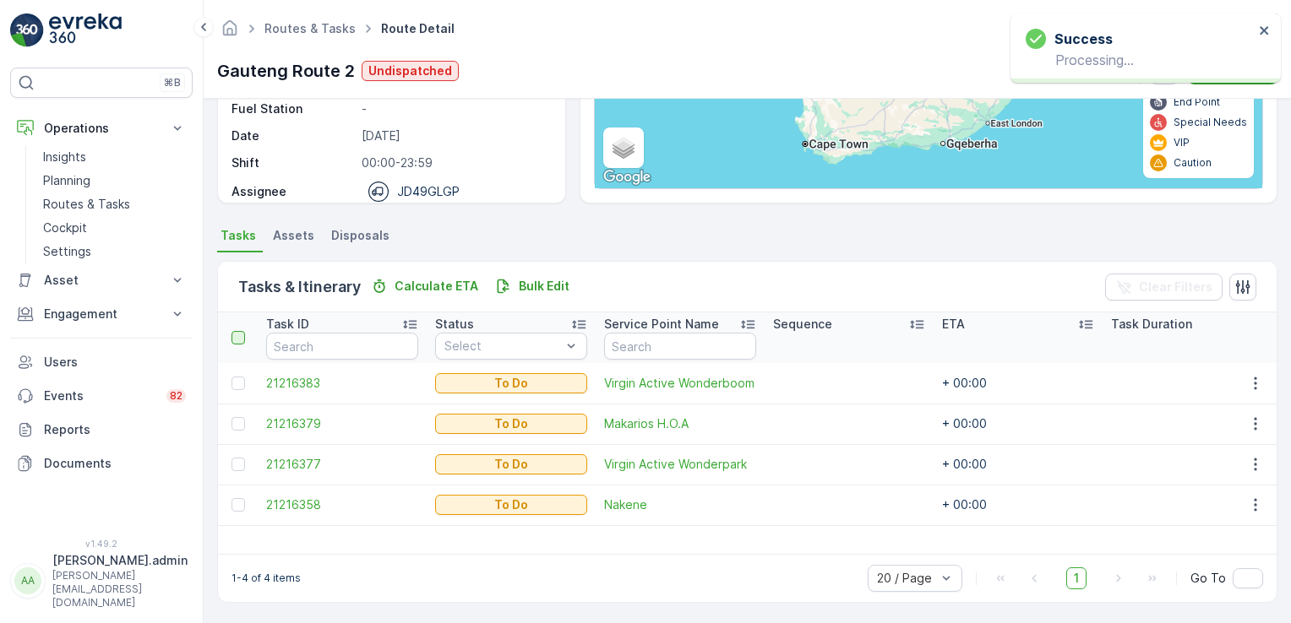
click at [234, 336] on div at bounding box center [238, 338] width 14 height 14
click at [241, 331] on input "checkbox" at bounding box center [241, 331] width 0 height 0
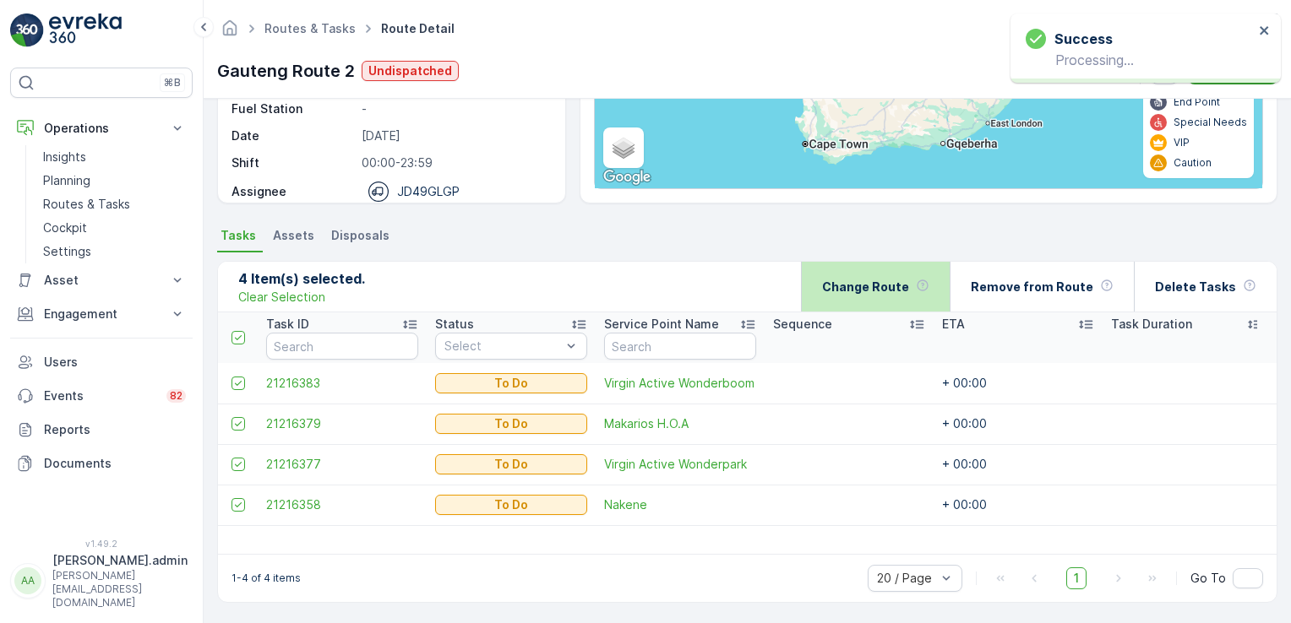
click at [865, 285] on p "Change Route" at bounding box center [865, 287] width 87 height 17
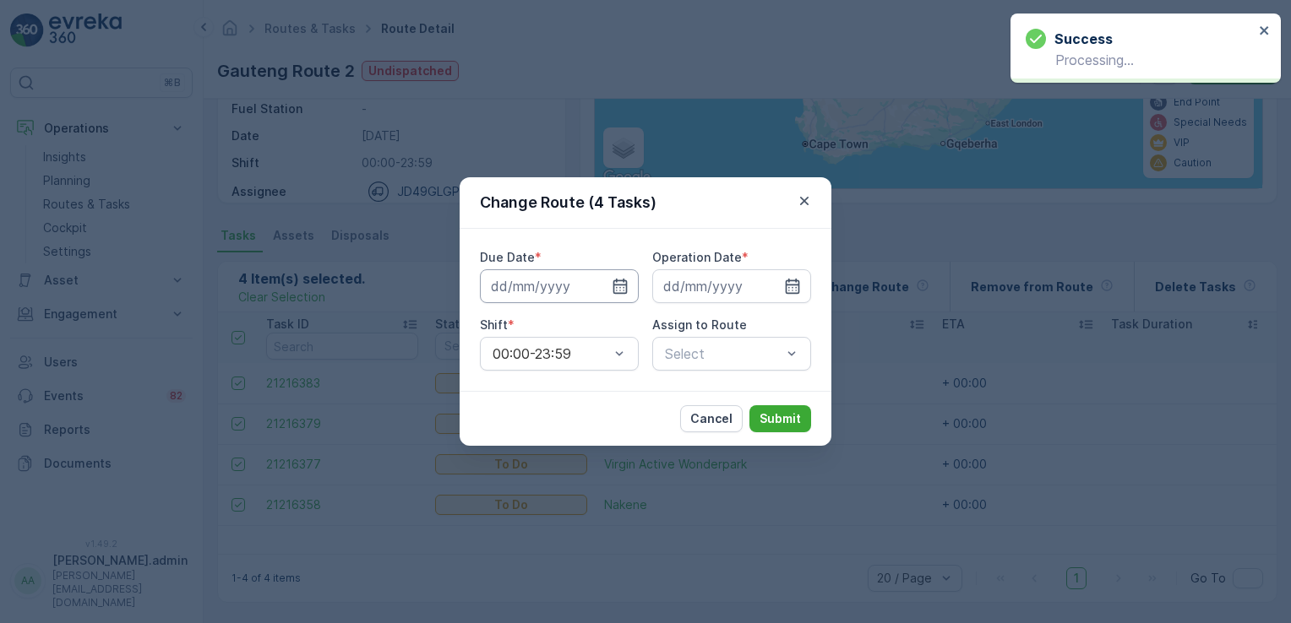
click at [522, 285] on input at bounding box center [559, 286] width 159 height 34
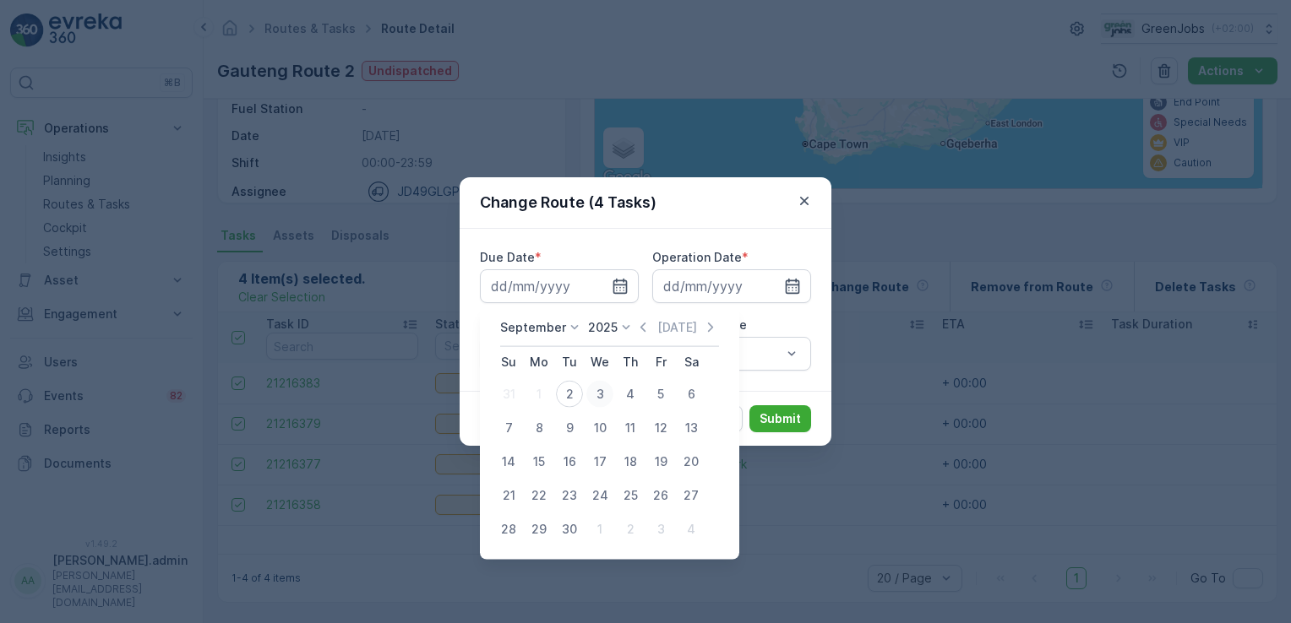
click at [592, 390] on div "3" at bounding box center [599, 394] width 27 height 27
type input "[DATE]"
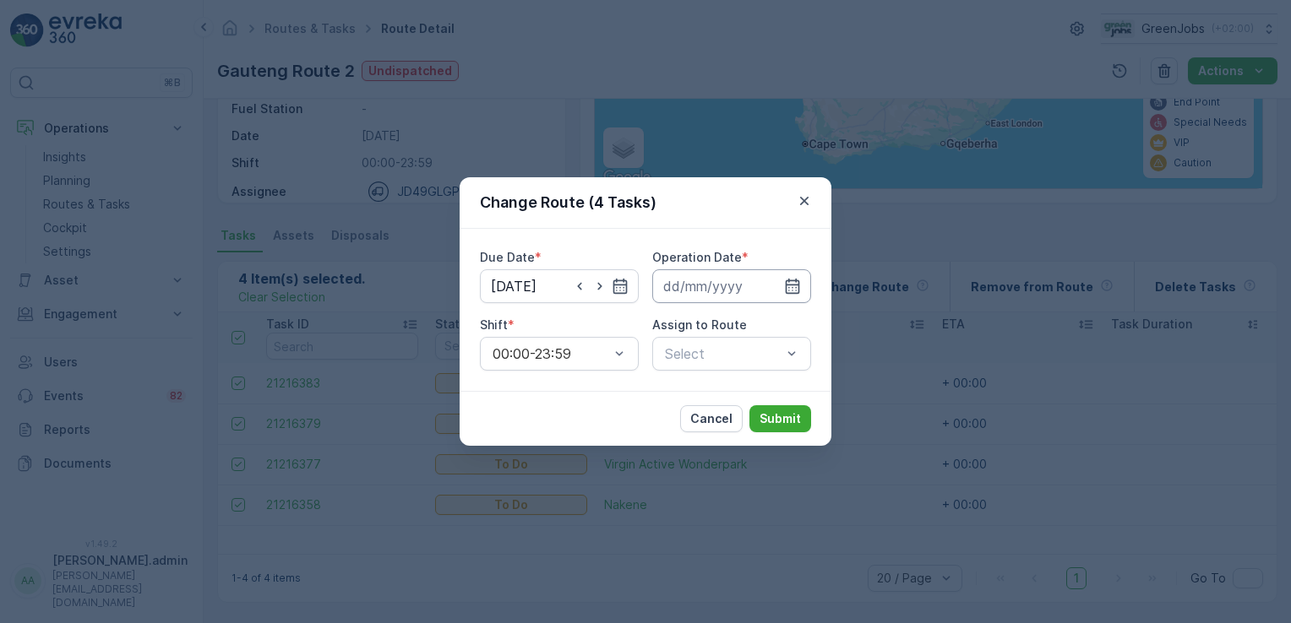
click at [713, 280] on input at bounding box center [731, 286] width 159 height 34
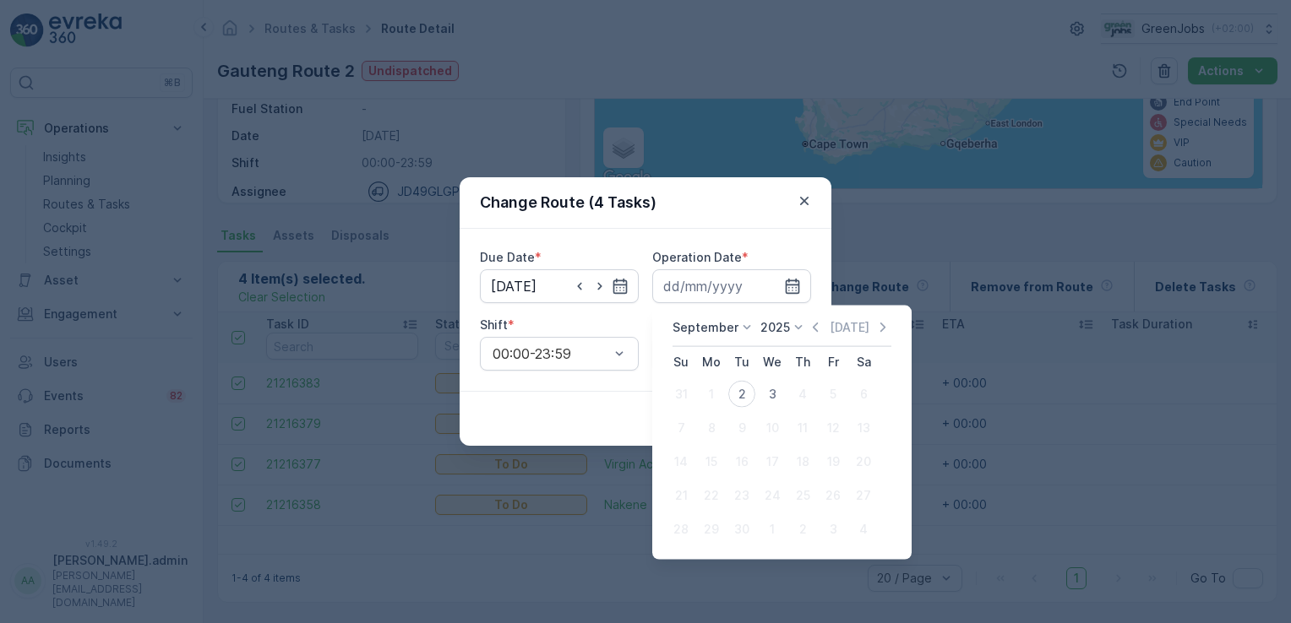
click at [772, 391] on div "3" at bounding box center [771, 394] width 27 height 27
type input "[DATE]"
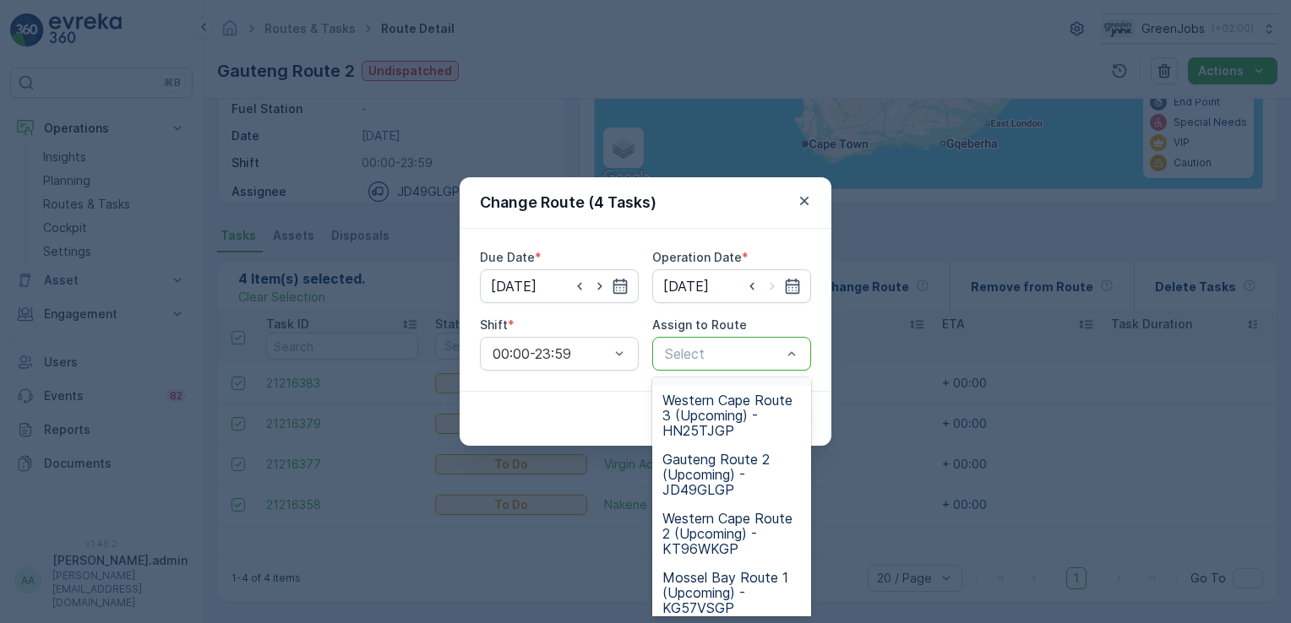
scroll to position [74, 0]
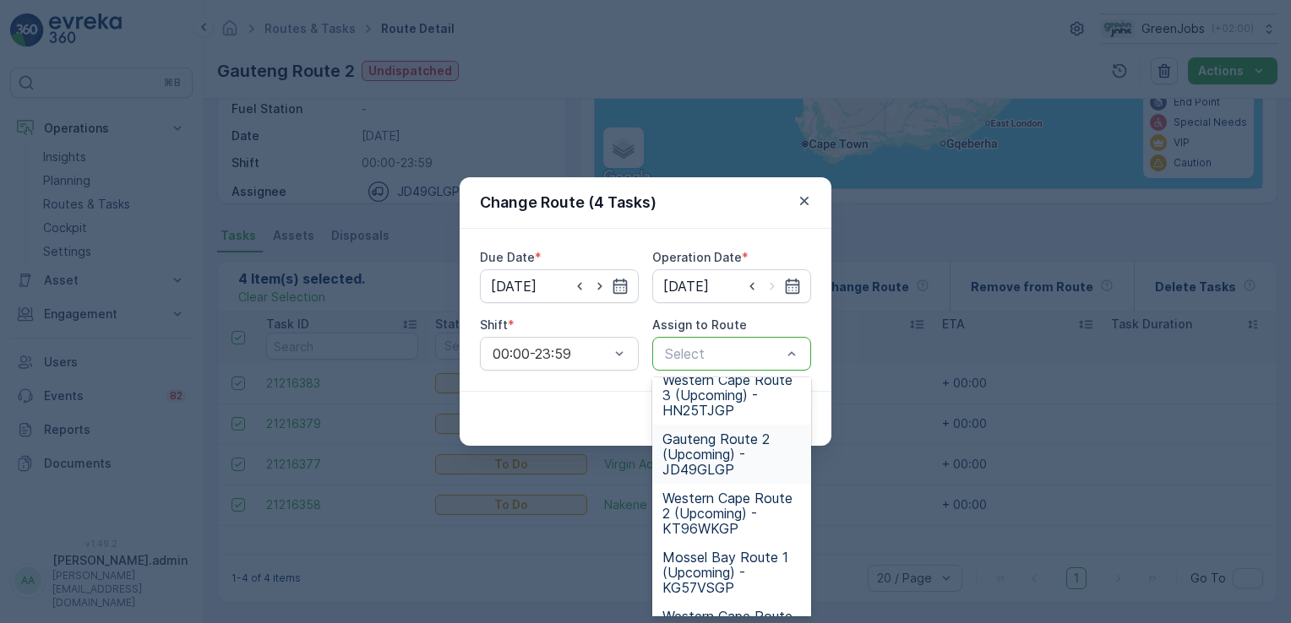
click at [709, 451] on span "Gauteng Route 2 (Upcoming) - JD49GLGP" at bounding box center [731, 455] width 139 height 46
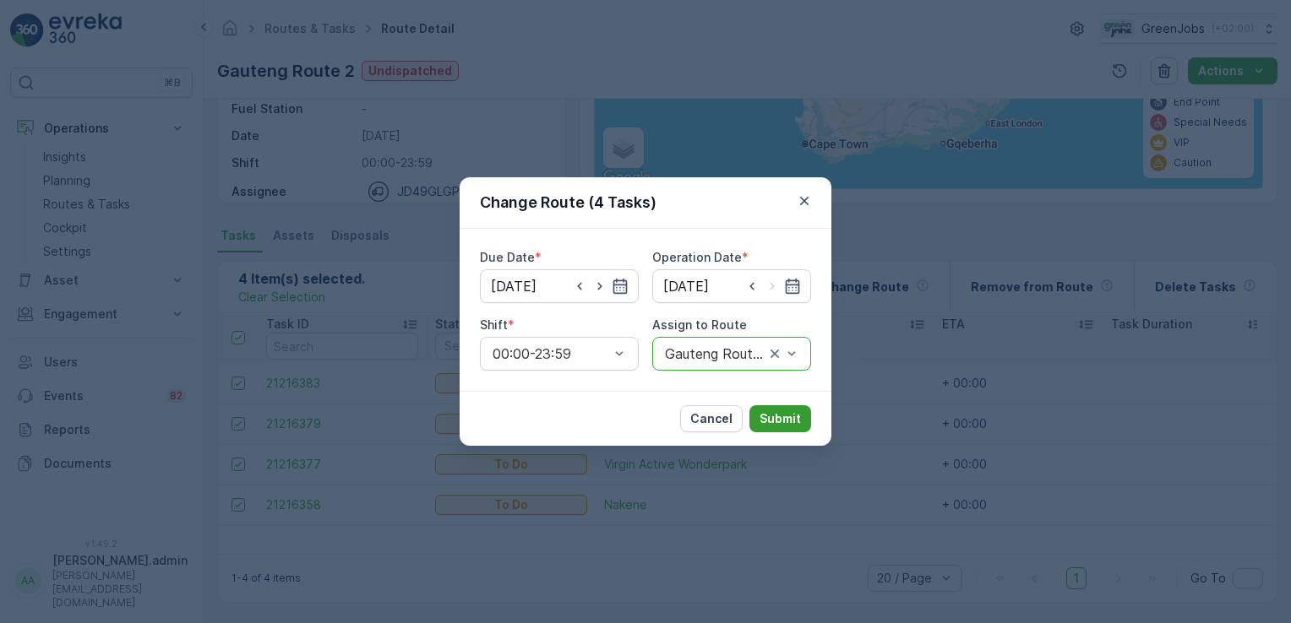
click at [775, 411] on p "Submit" at bounding box center [779, 418] width 41 height 17
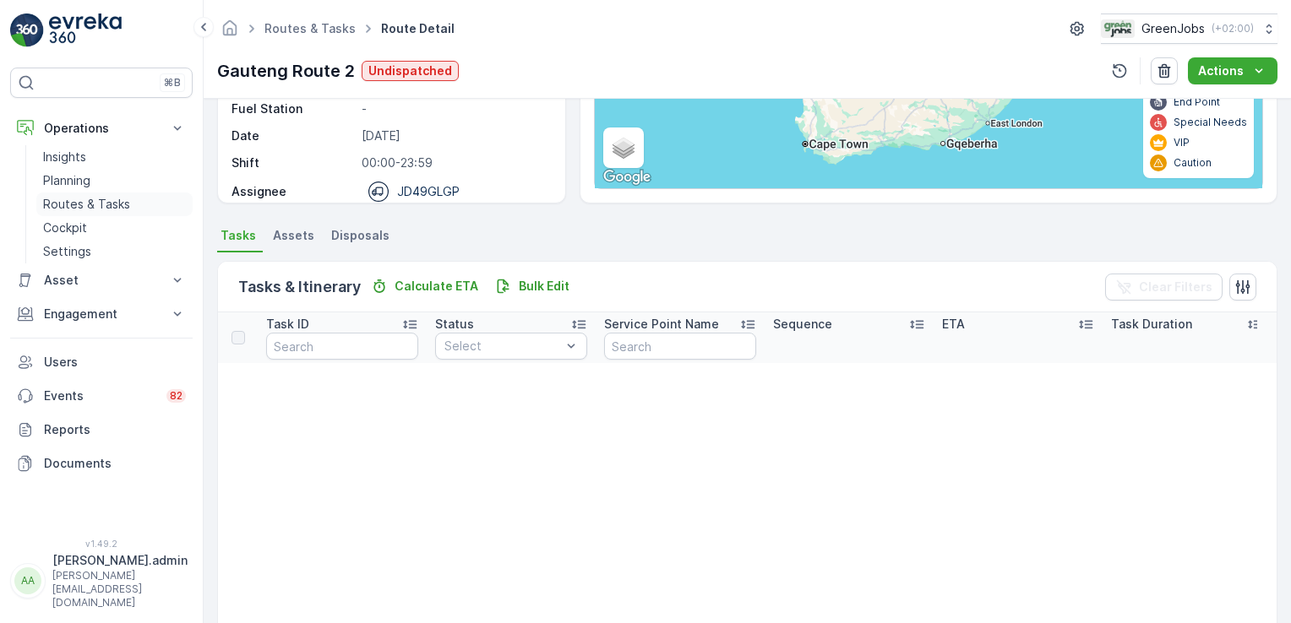
click at [84, 201] on p "Routes & Tasks" at bounding box center [86, 204] width 87 height 17
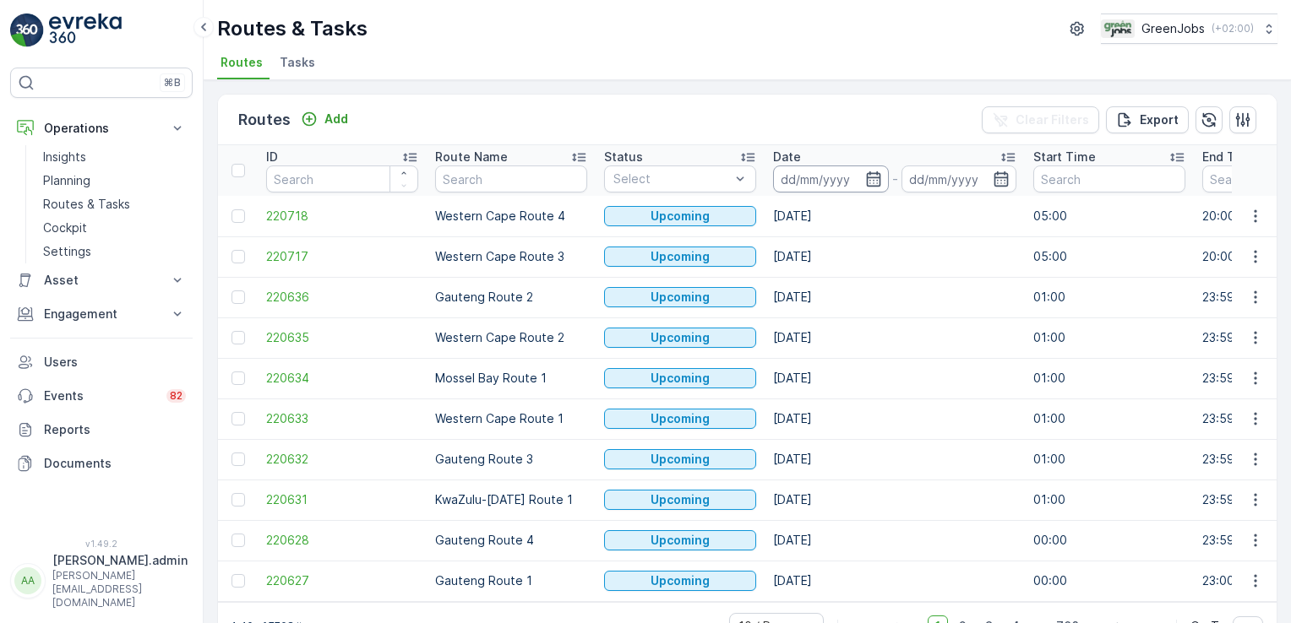
click at [820, 178] on input at bounding box center [831, 179] width 116 height 27
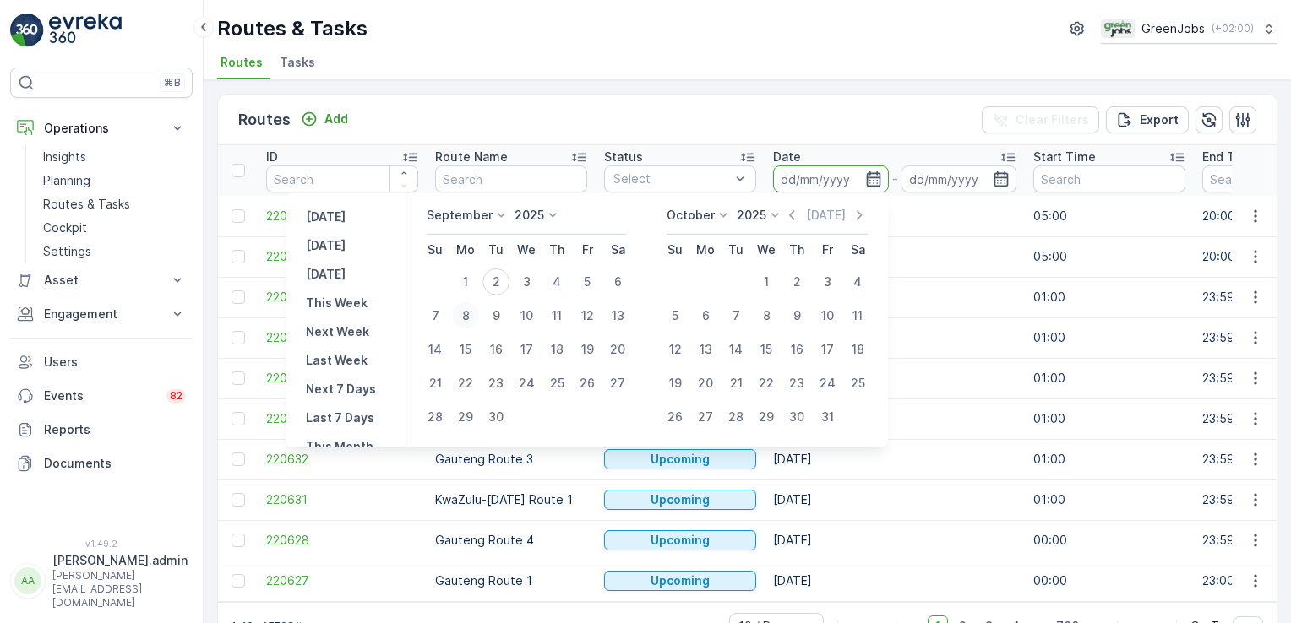
click at [469, 313] on div "8" at bounding box center [465, 315] width 27 height 27
type input "[DATE]"
click at [469, 313] on div "8" at bounding box center [465, 315] width 27 height 27
type input "[DATE]"
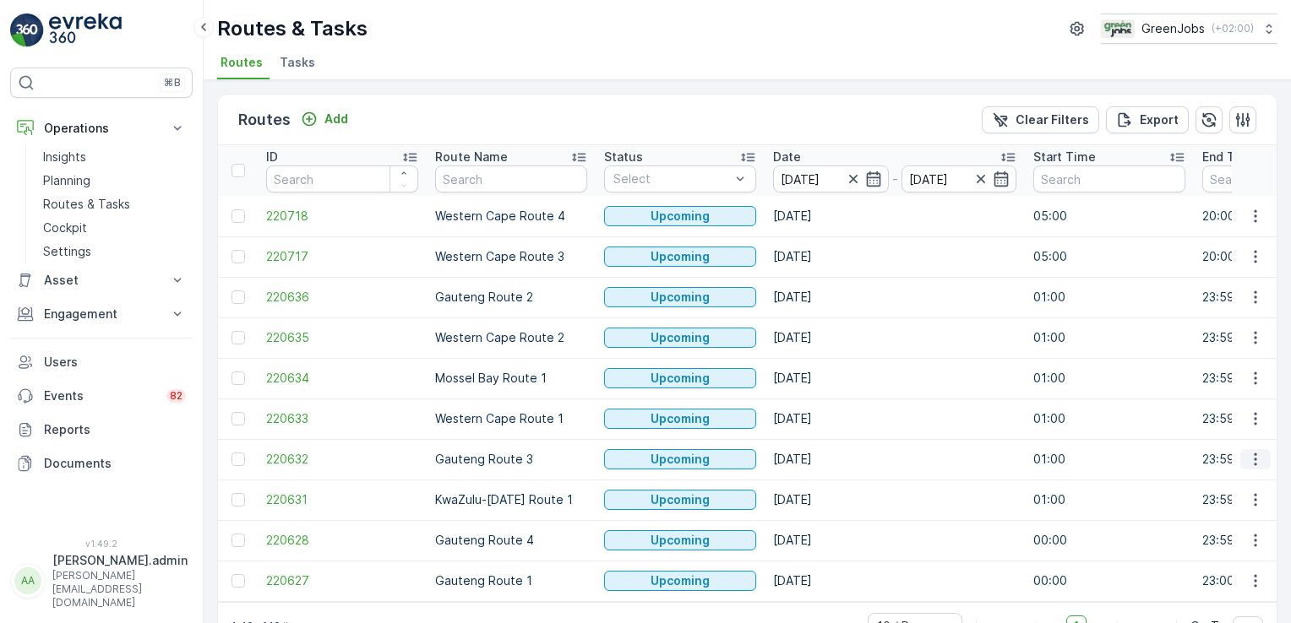
click at [1247, 454] on icon "button" at bounding box center [1255, 459] width 17 height 17
click at [1239, 485] on span "See More Details" at bounding box center [1215, 483] width 98 height 17
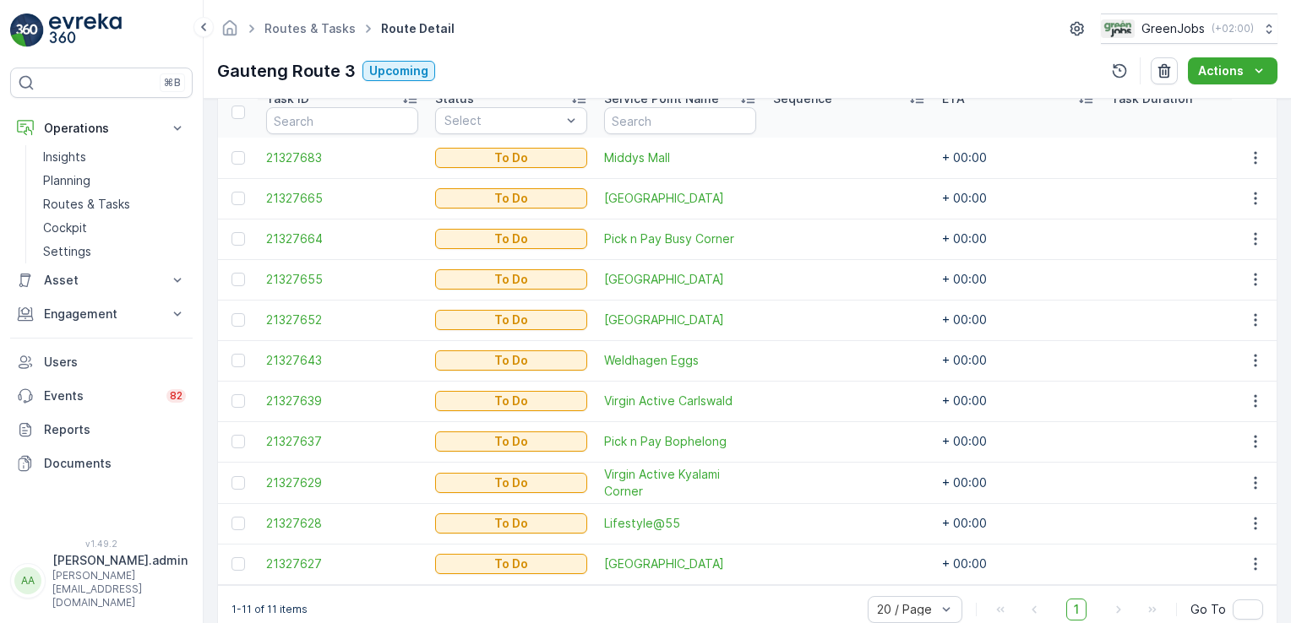
scroll to position [488, 0]
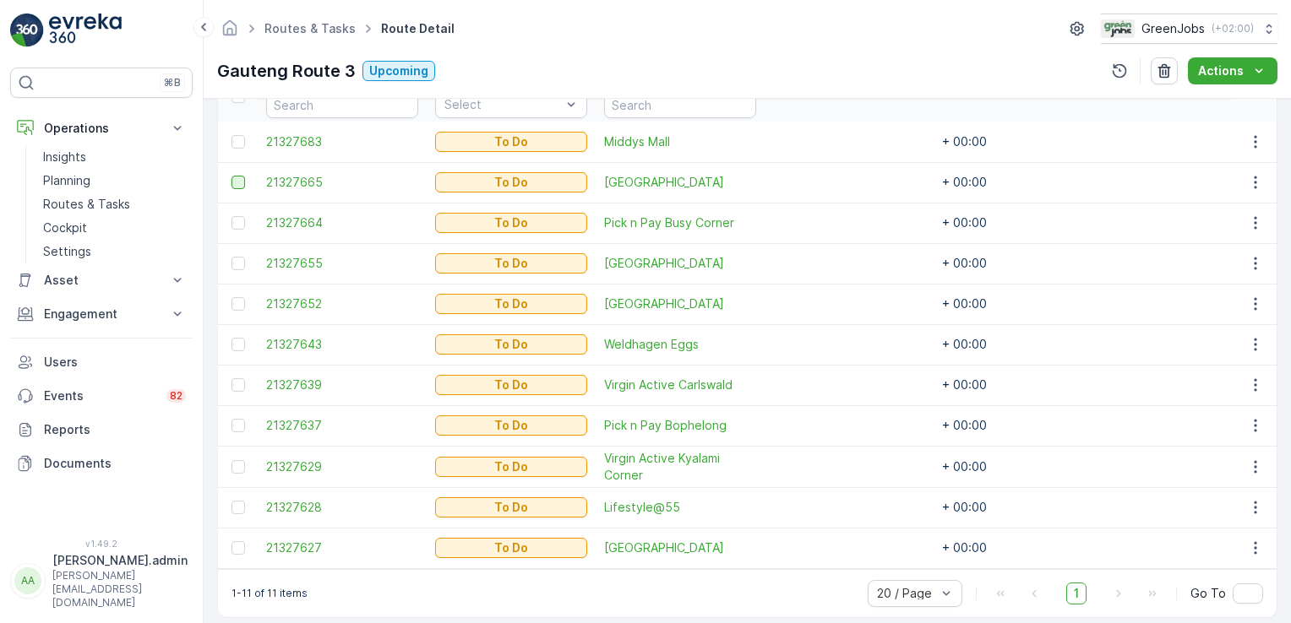
click at [240, 182] on div at bounding box center [238, 183] width 14 height 14
click at [231, 176] on input "checkbox" at bounding box center [231, 176] width 0 height 0
click at [236, 507] on div at bounding box center [238, 508] width 14 height 14
click at [231, 501] on input "checkbox" at bounding box center [231, 501] width 0 height 0
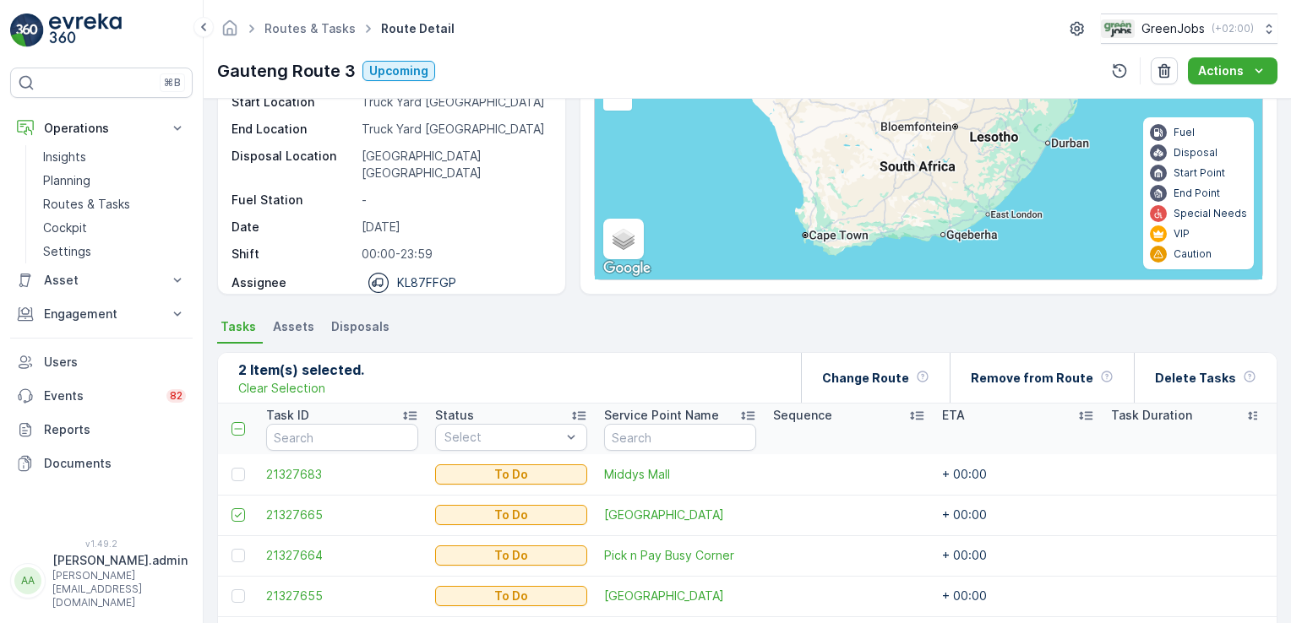
scroll to position [113, 0]
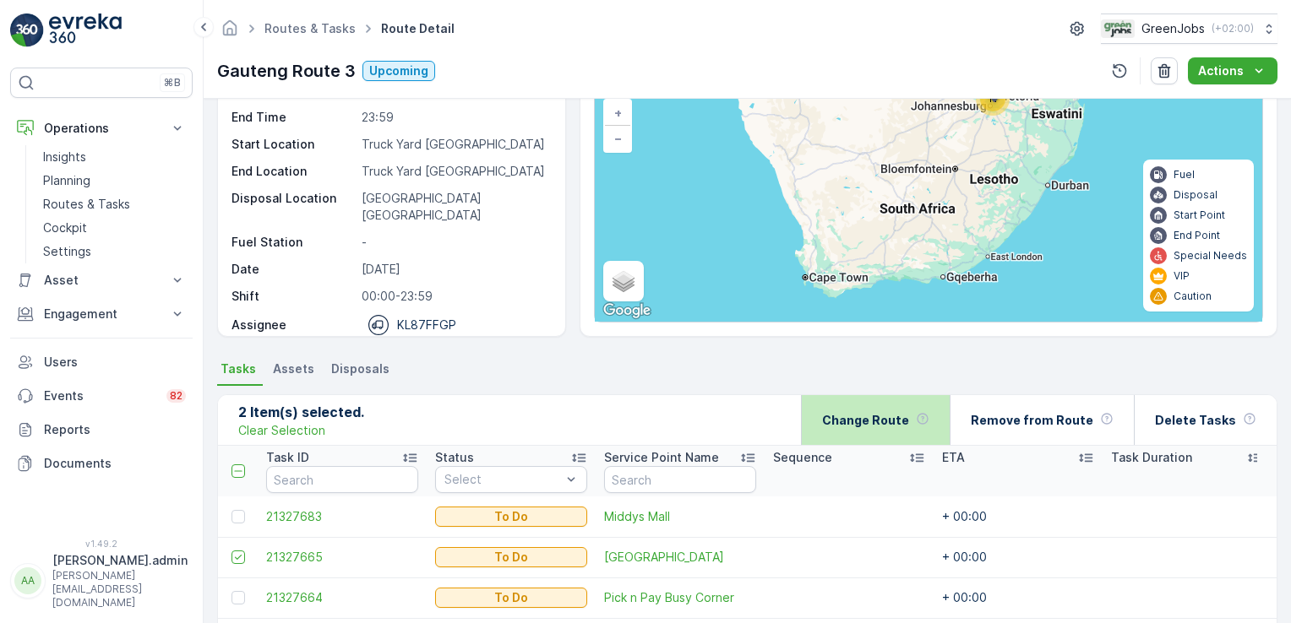
click at [880, 424] on p "Change Route" at bounding box center [865, 420] width 87 height 17
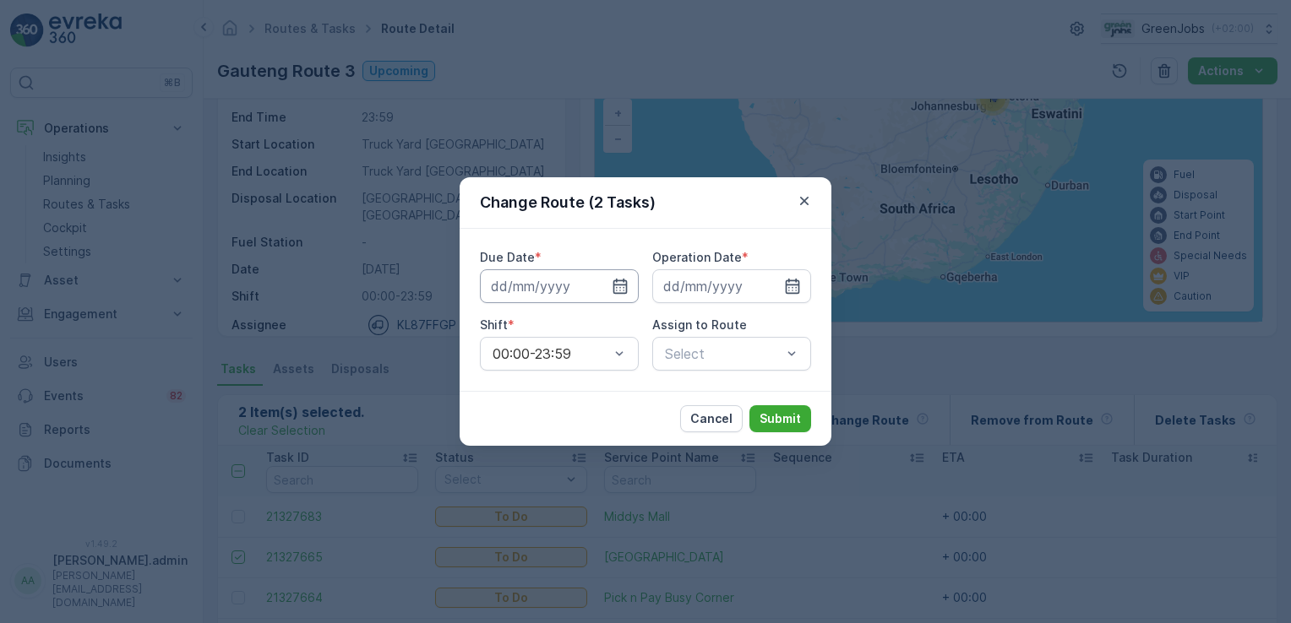
click at [528, 283] on input at bounding box center [559, 286] width 159 height 34
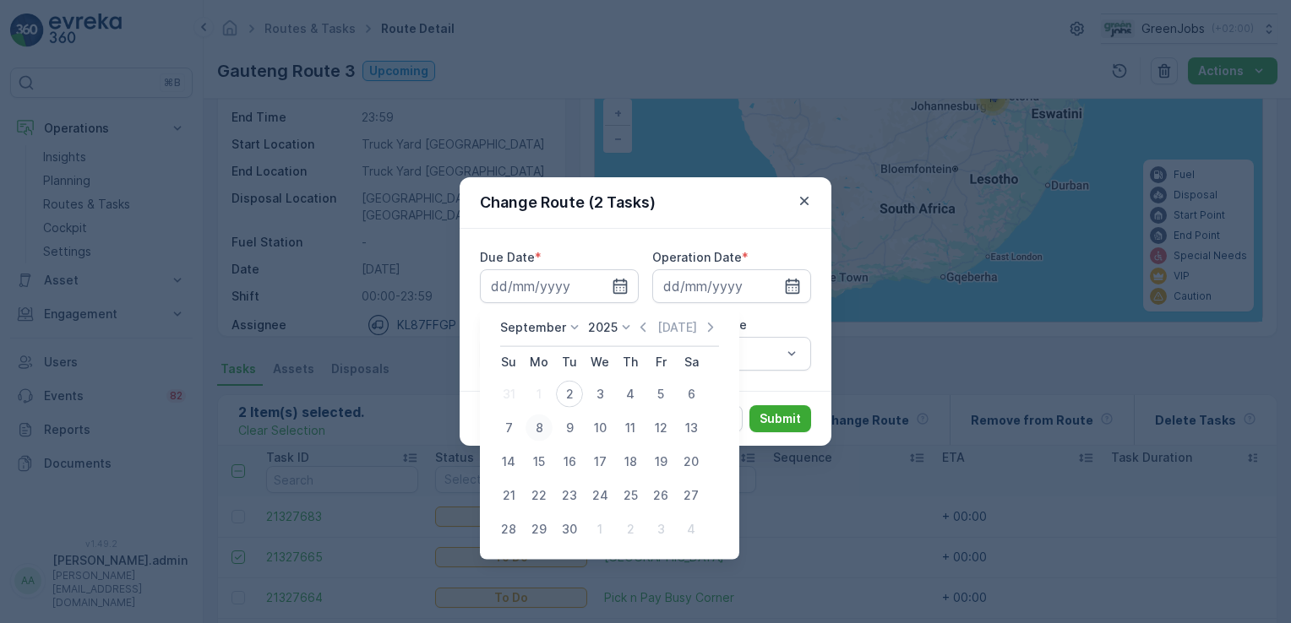
click at [540, 425] on div "8" at bounding box center [538, 428] width 27 height 27
type input "[DATE]"
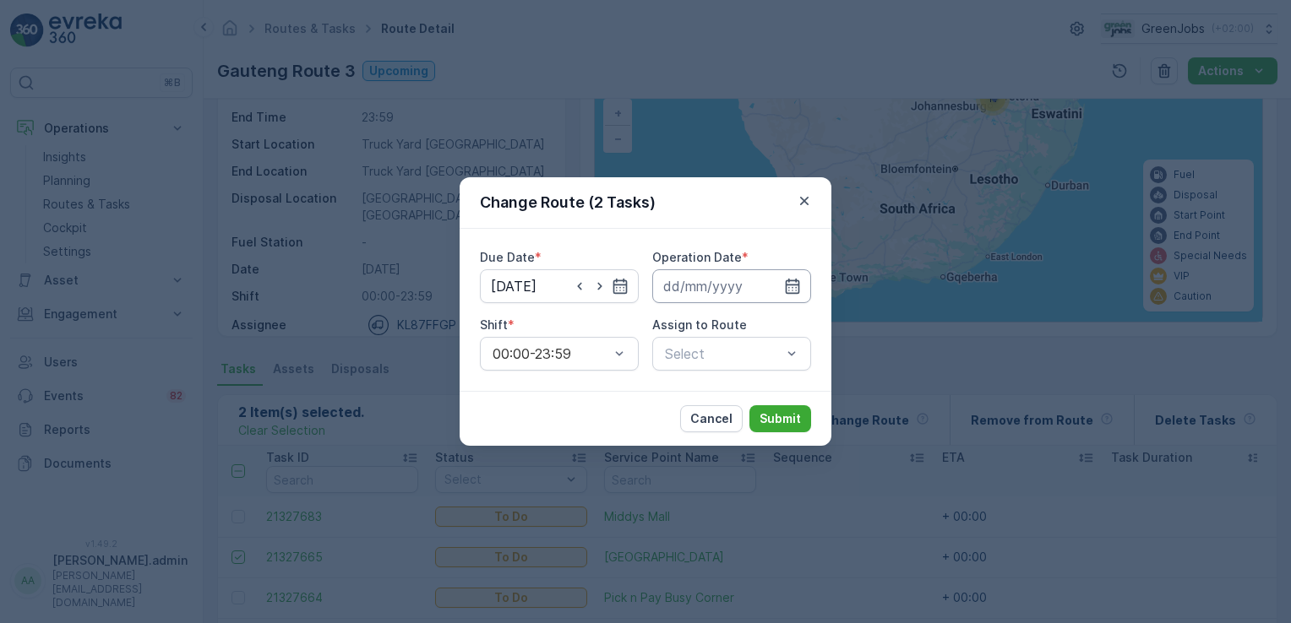
click at [704, 283] on input at bounding box center [731, 286] width 159 height 34
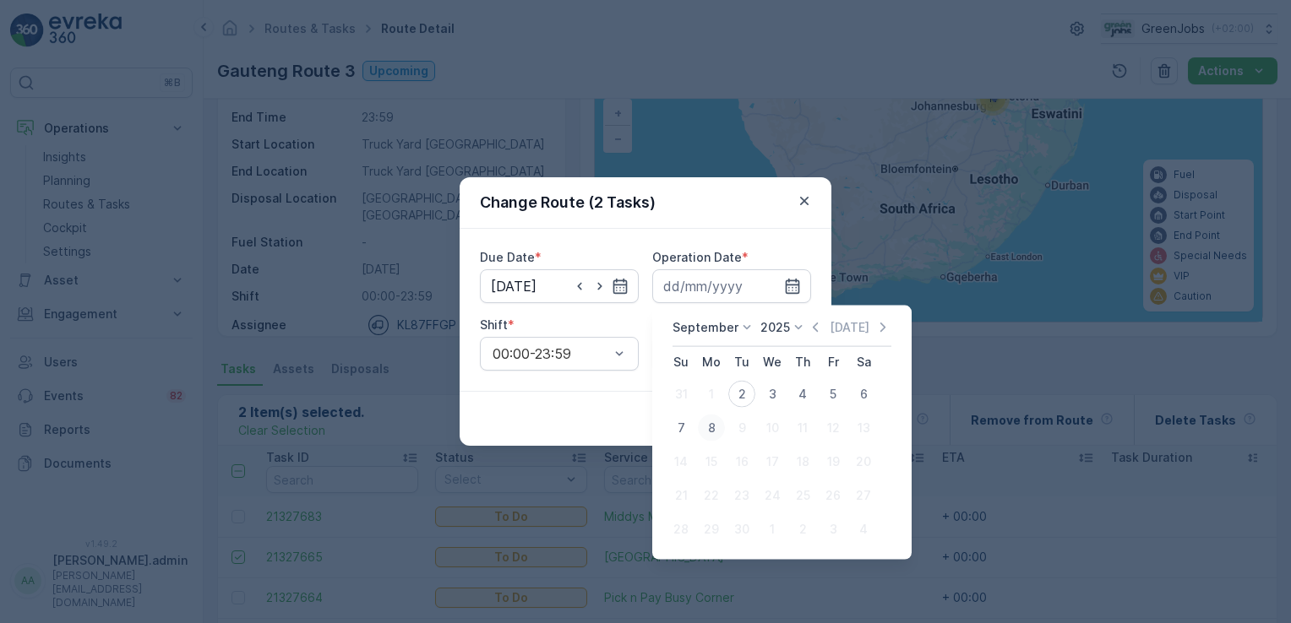
click at [709, 422] on div "8" at bounding box center [711, 428] width 27 height 27
type input "[DATE]"
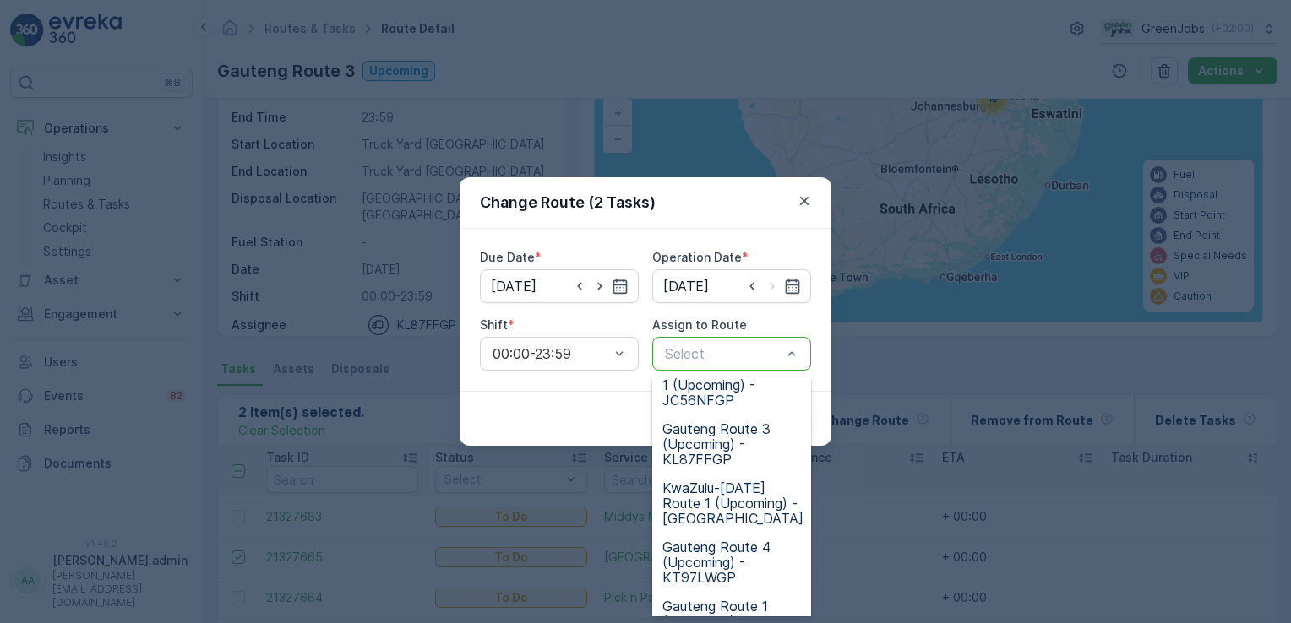
scroll to position [358, 0]
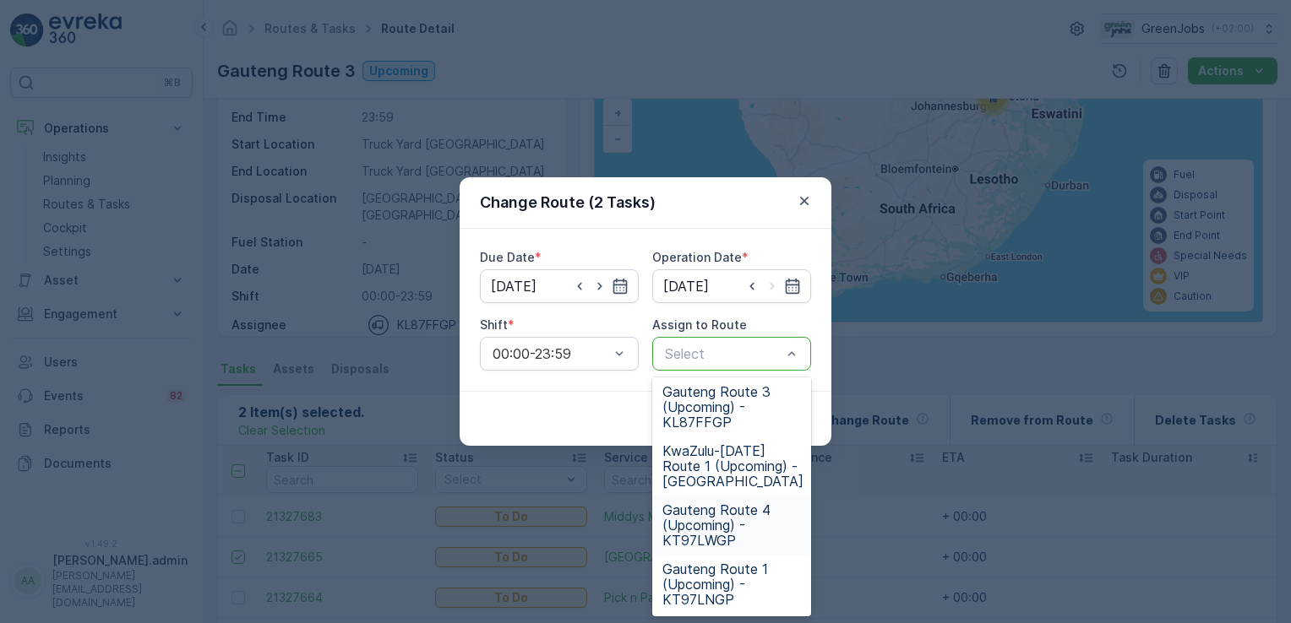
click at [714, 529] on span "Gauteng Route 4 (Upcoming) - KT97LWGP" at bounding box center [731, 526] width 139 height 46
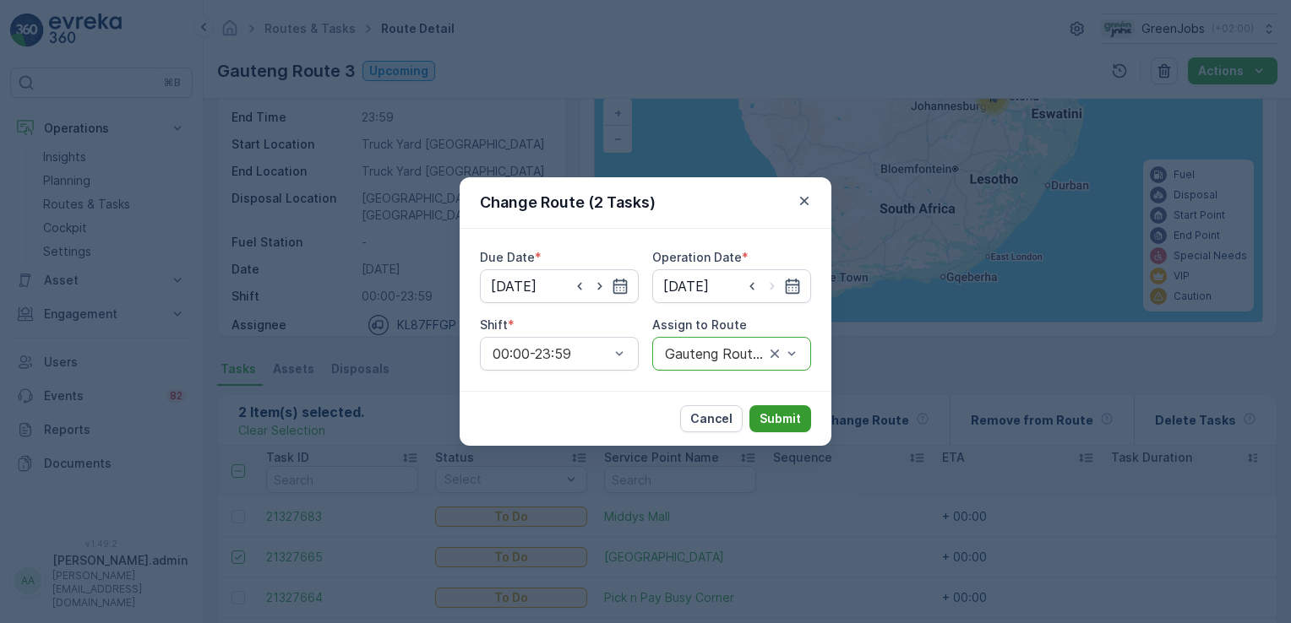
click at [794, 418] on p "Submit" at bounding box center [779, 418] width 41 height 17
